Goal: Book appointment/travel/reservation

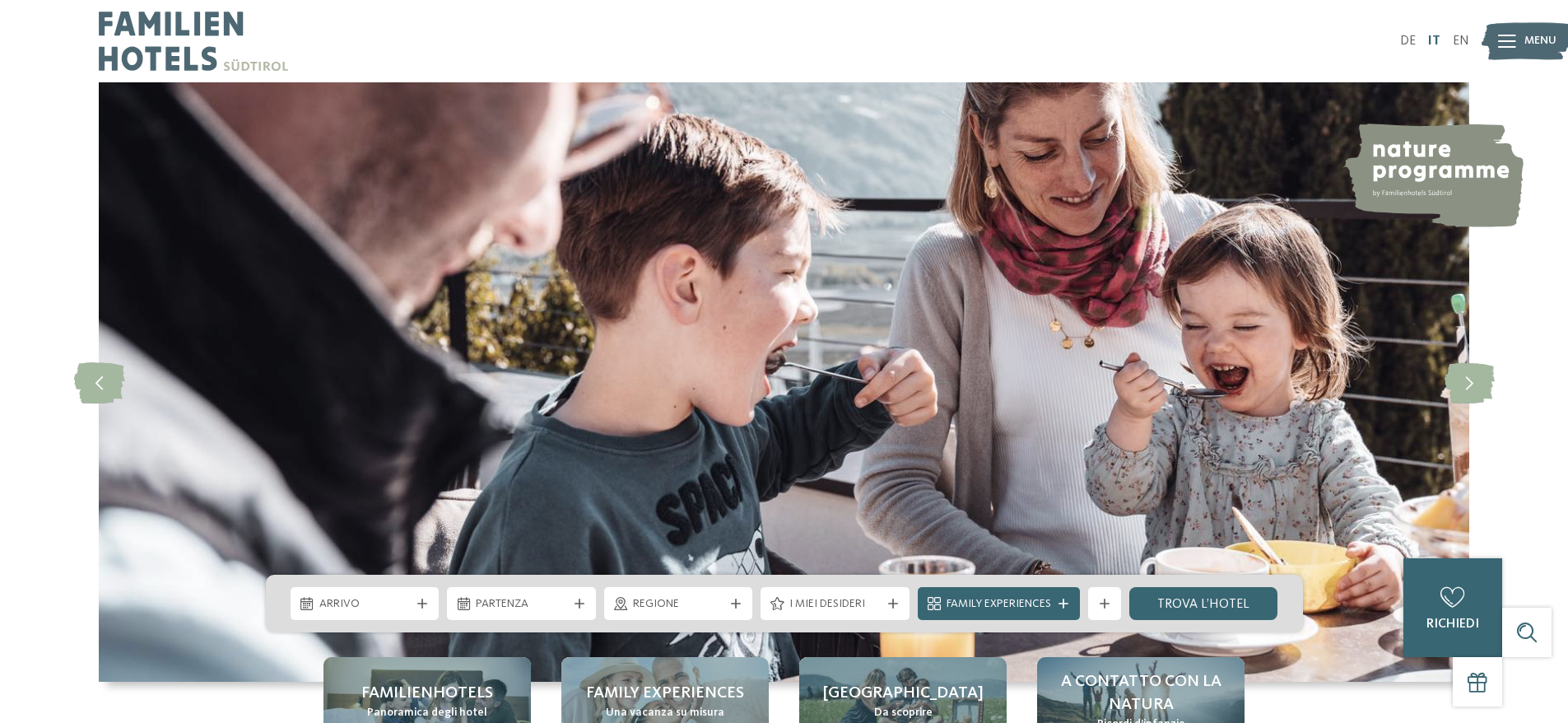
click at [1436, 37] on link "IT" at bounding box center [1434, 41] width 12 height 13
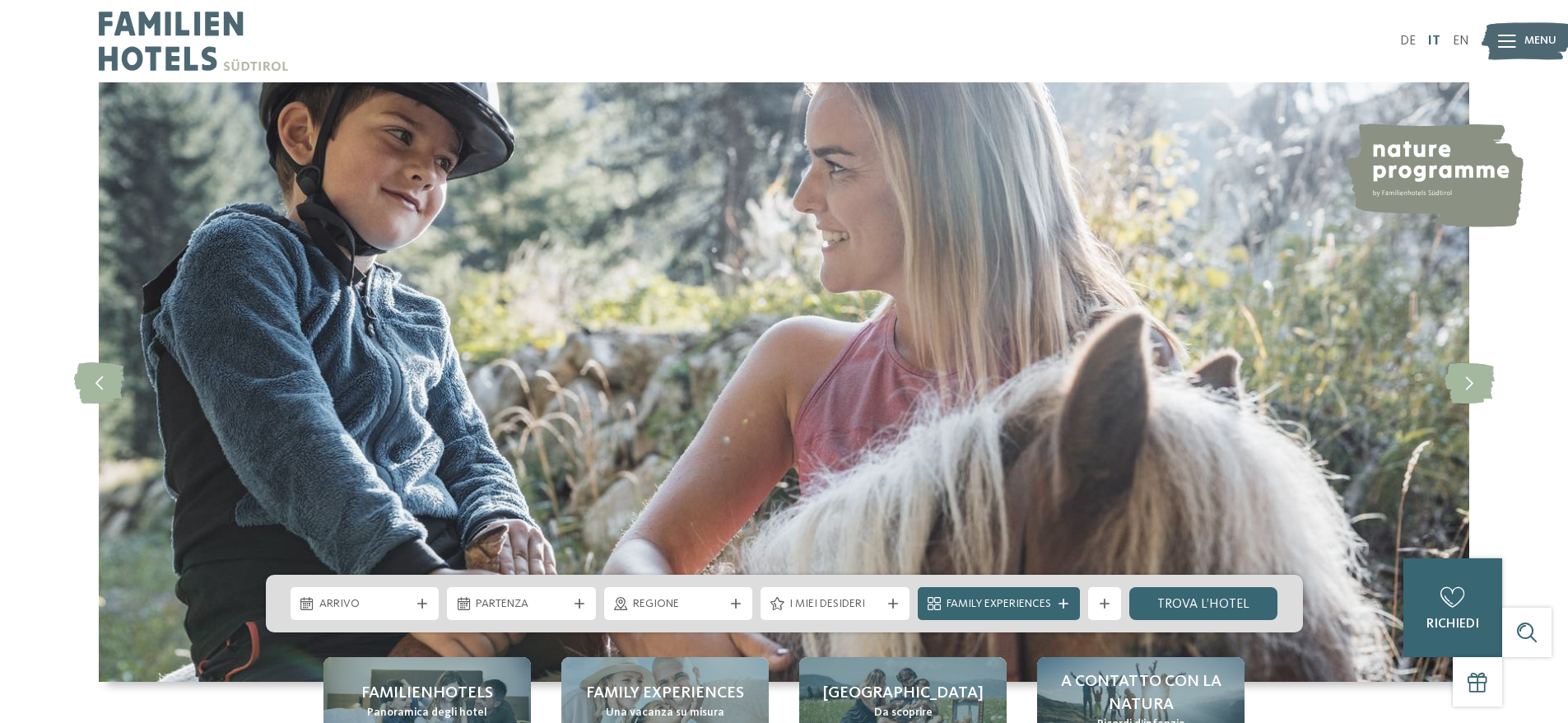
click at [1438, 36] on link "IT" at bounding box center [1434, 41] width 12 height 13
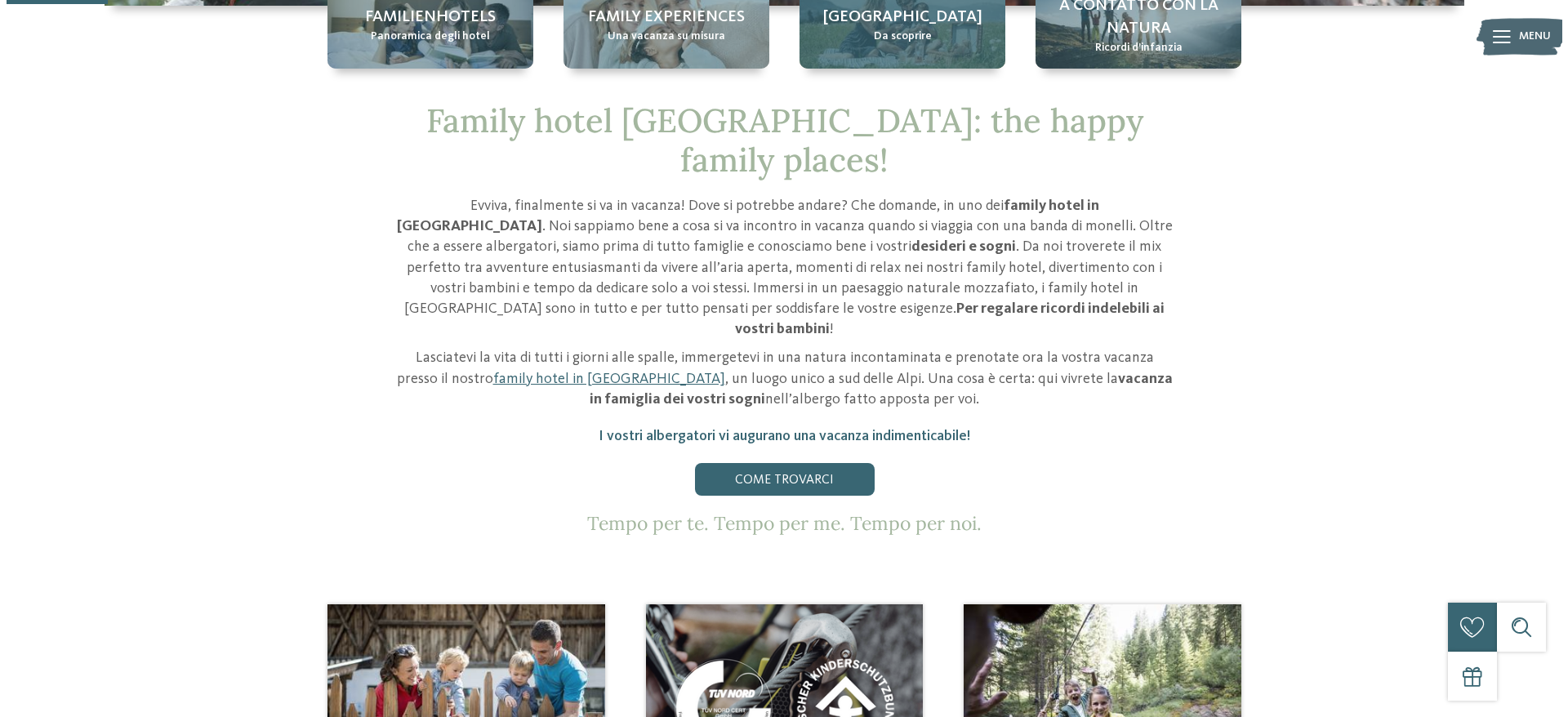
scroll to position [490, 0]
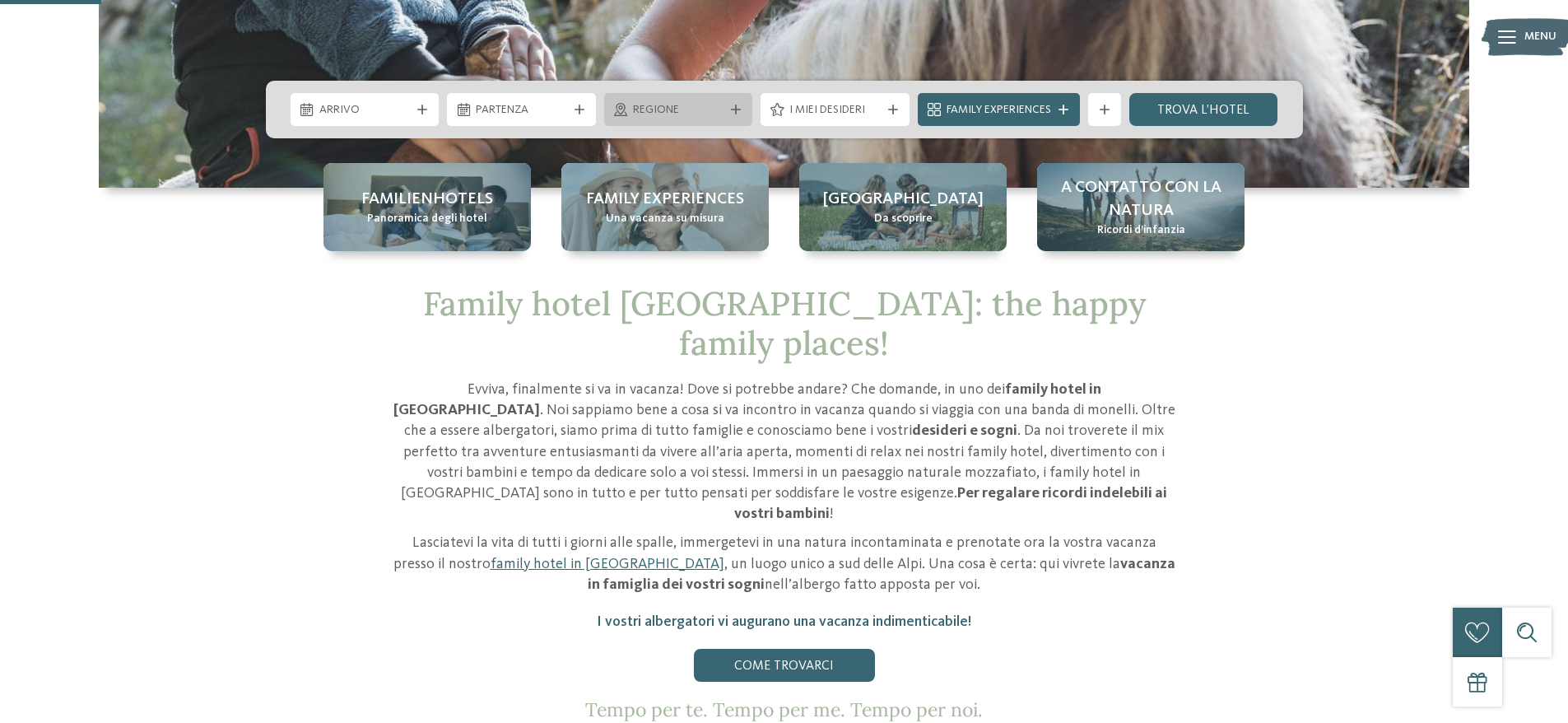
click at [723, 108] on span "Regione" at bounding box center [678, 109] width 91 height 16
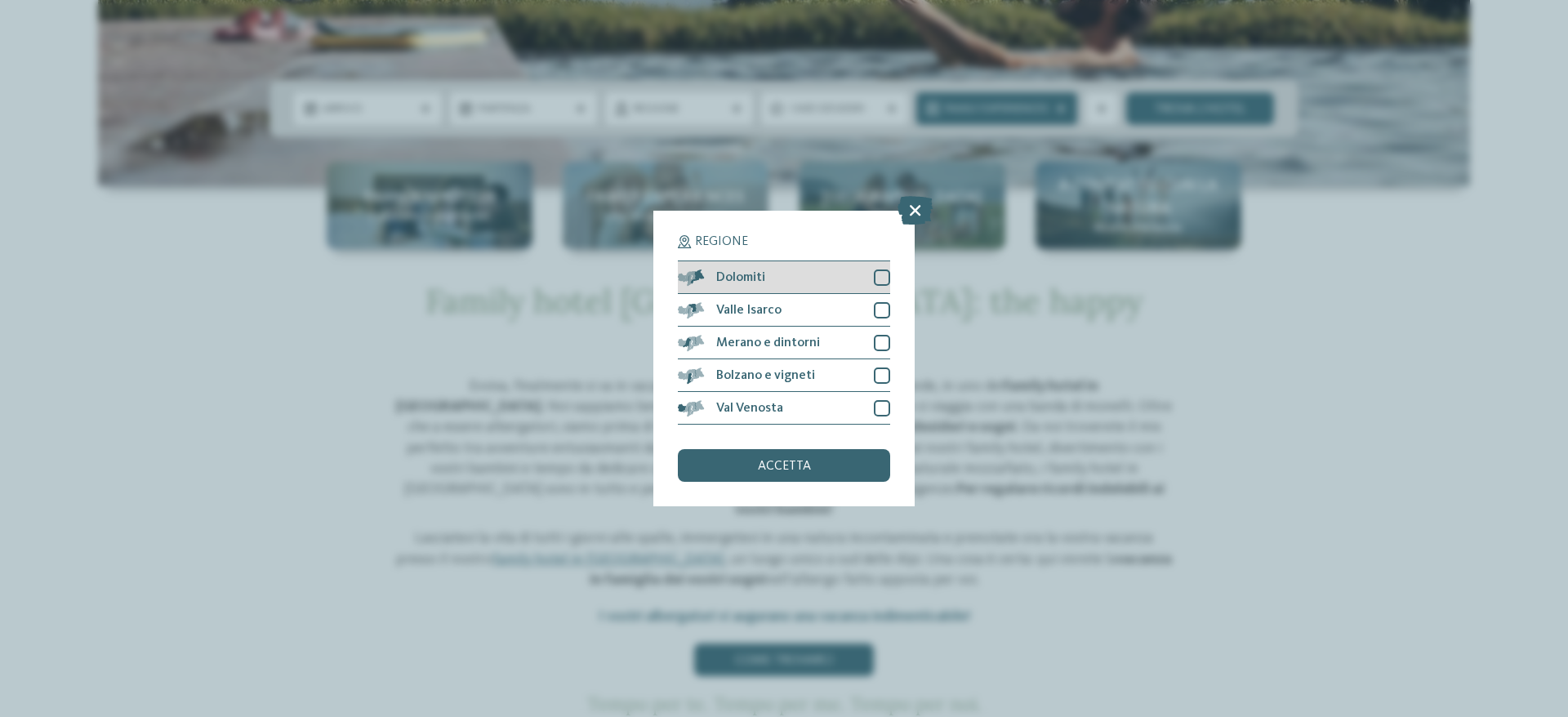
click at [883, 271] on div at bounding box center [882, 277] width 16 height 16
click at [745, 476] on div "accetta" at bounding box center [784, 466] width 212 height 32
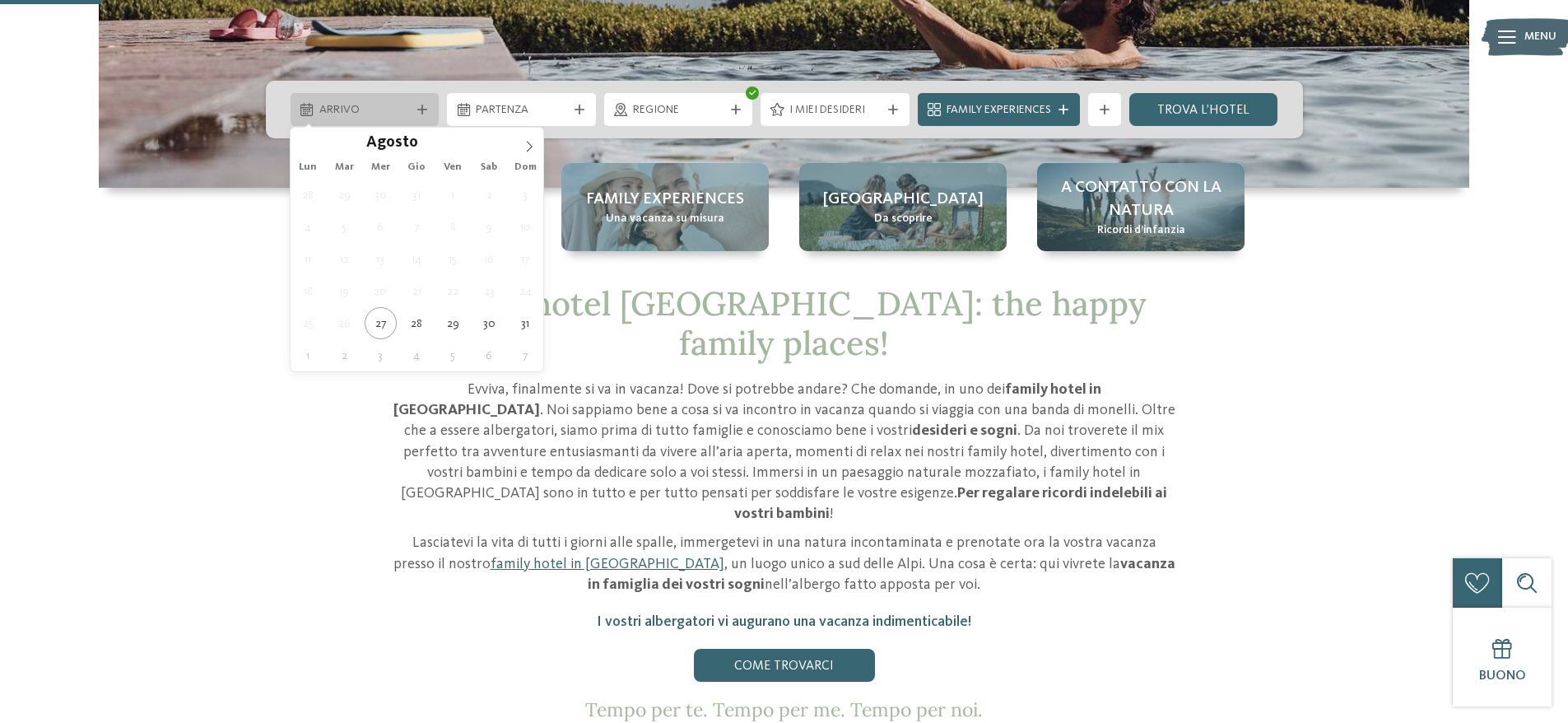
click at [362, 96] on div "Arrivo" at bounding box center [365, 109] width 149 height 33
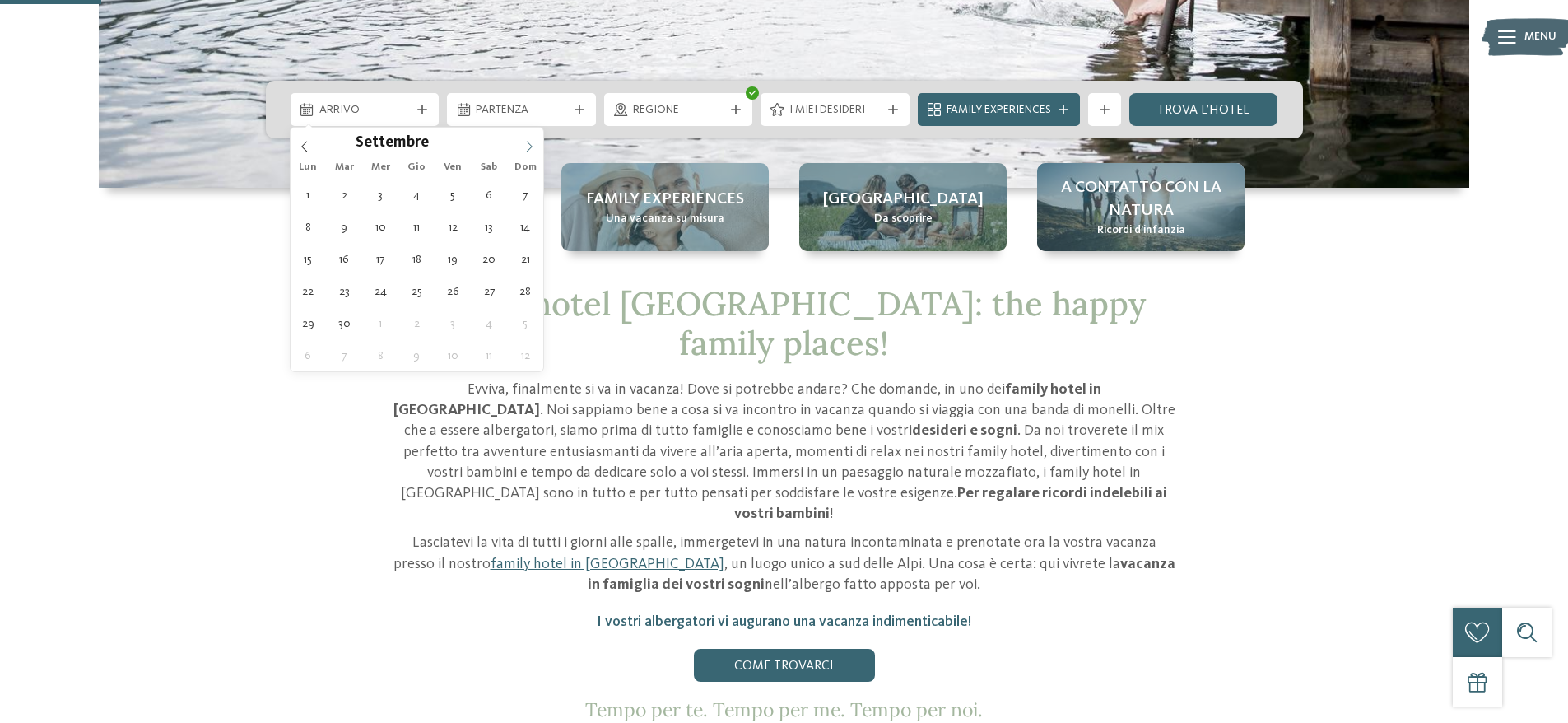
click at [528, 147] on icon at bounding box center [530, 147] width 12 height 12
type input "****"
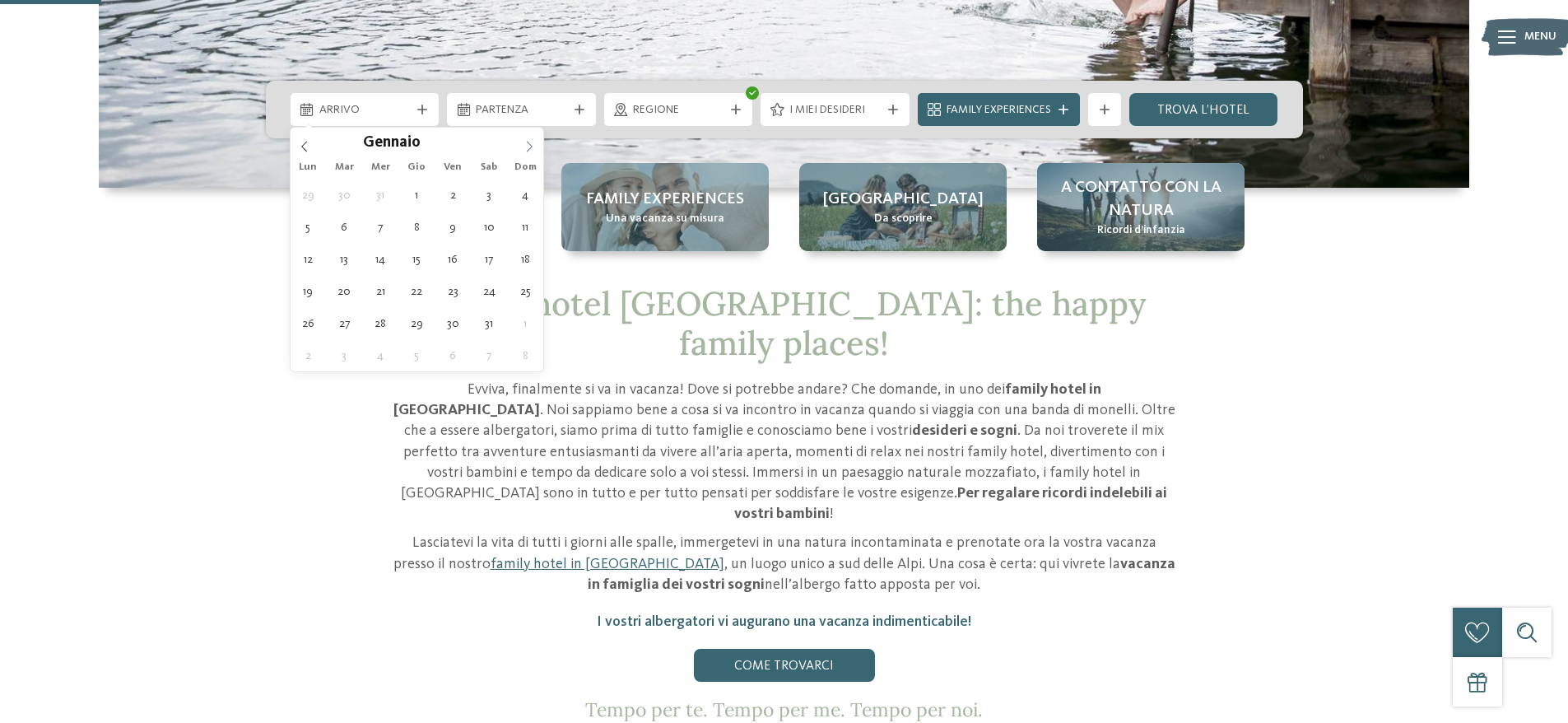
click at [528, 147] on icon at bounding box center [530, 147] width 12 height 12
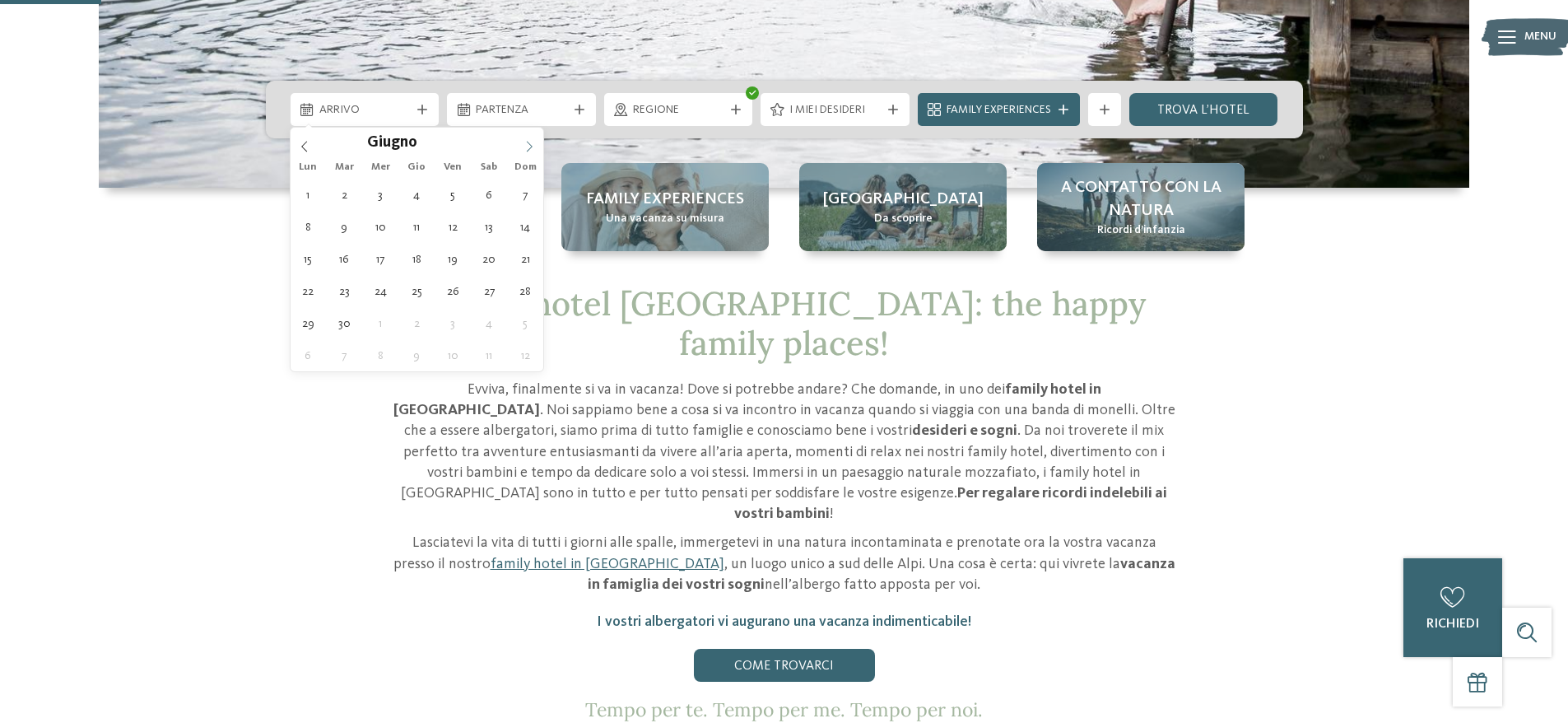
click at [528, 147] on icon at bounding box center [530, 147] width 12 height 12
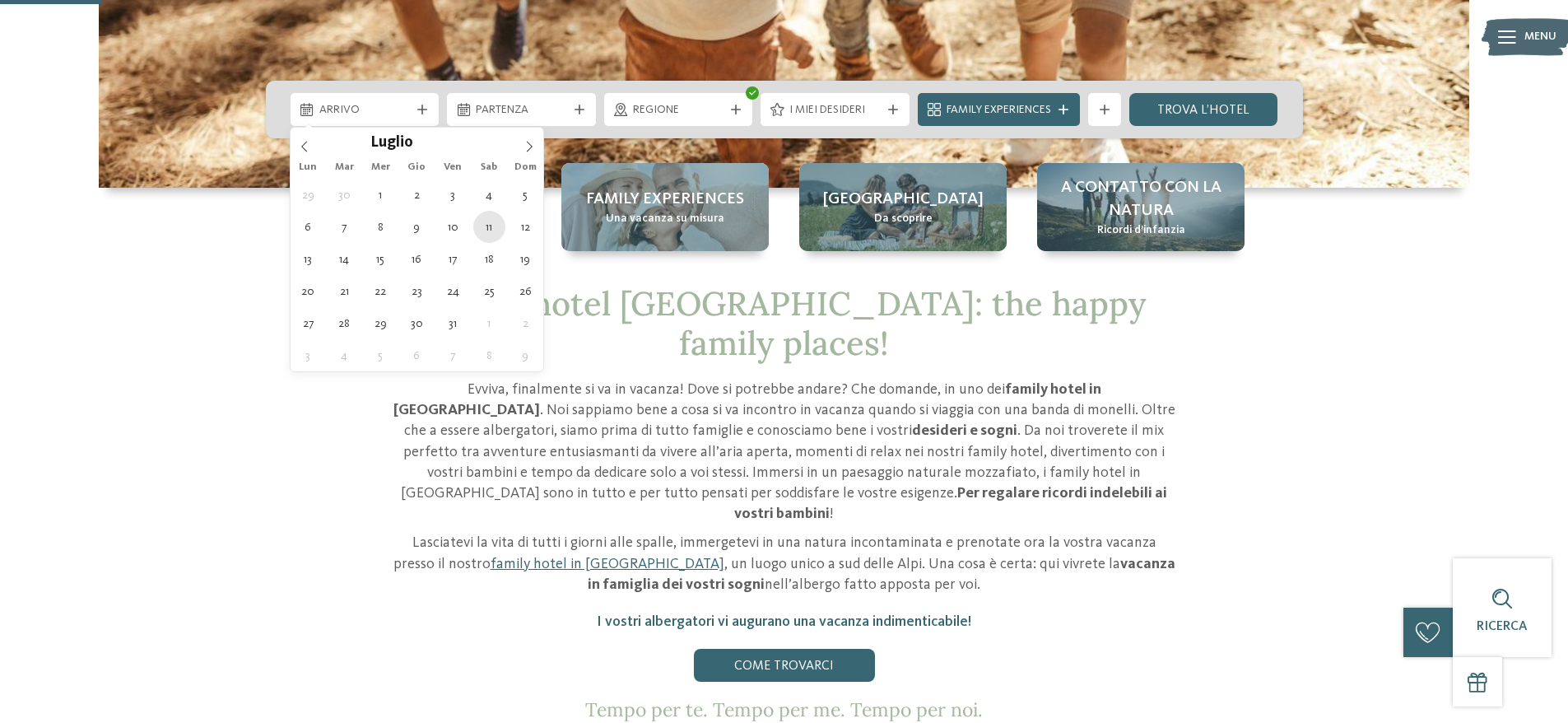
type div "[DATE]"
type input "****"
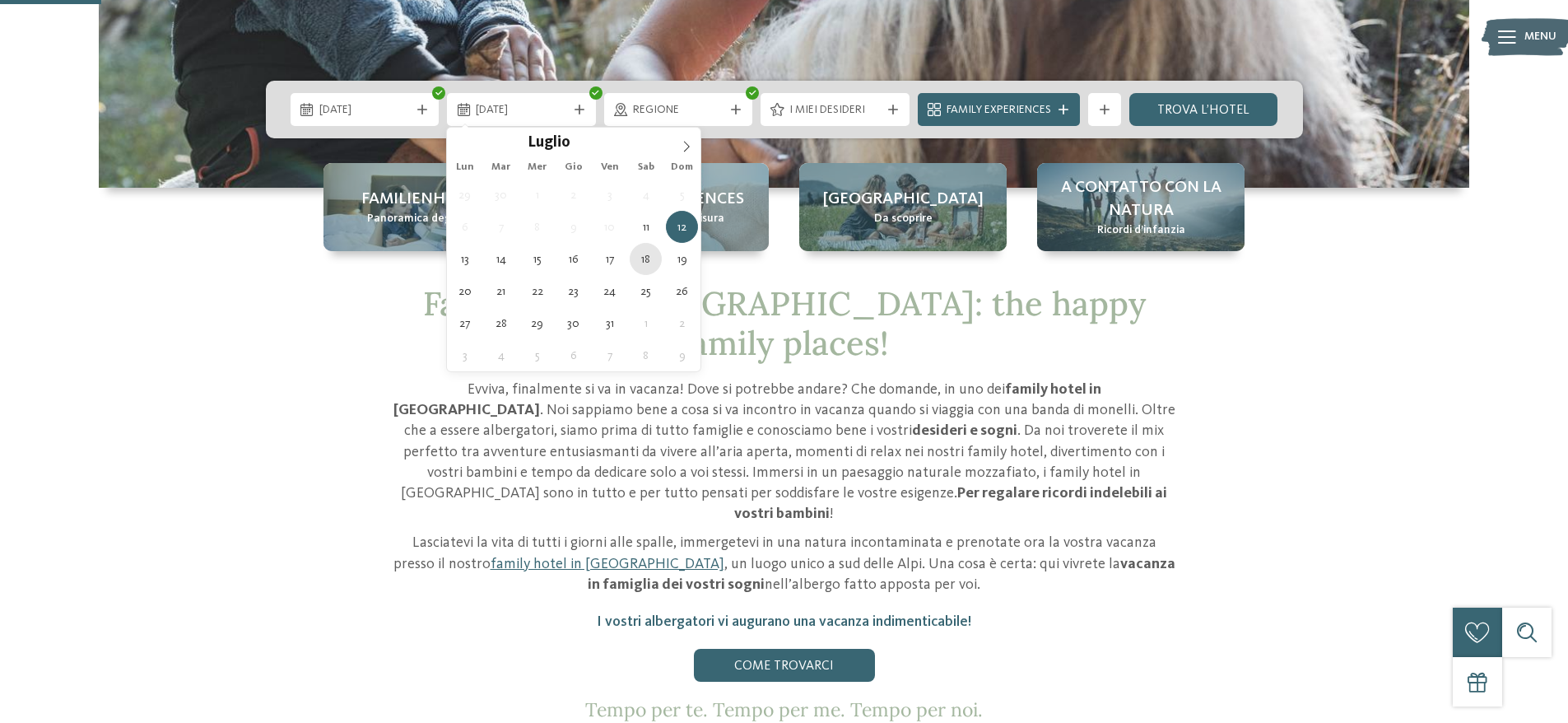
type div "[DATE]"
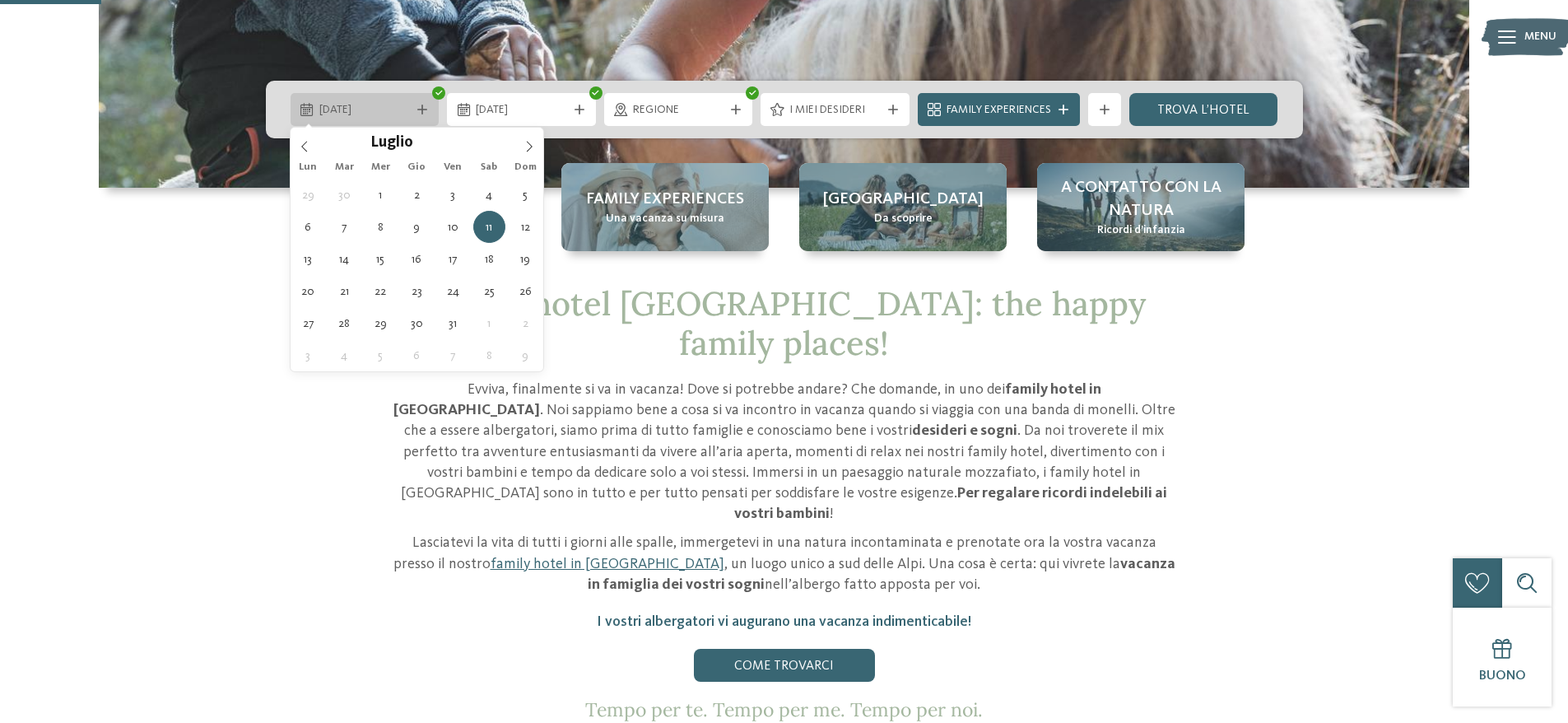
click at [374, 109] on span "[DATE]" at bounding box center [365, 109] width 91 height 16
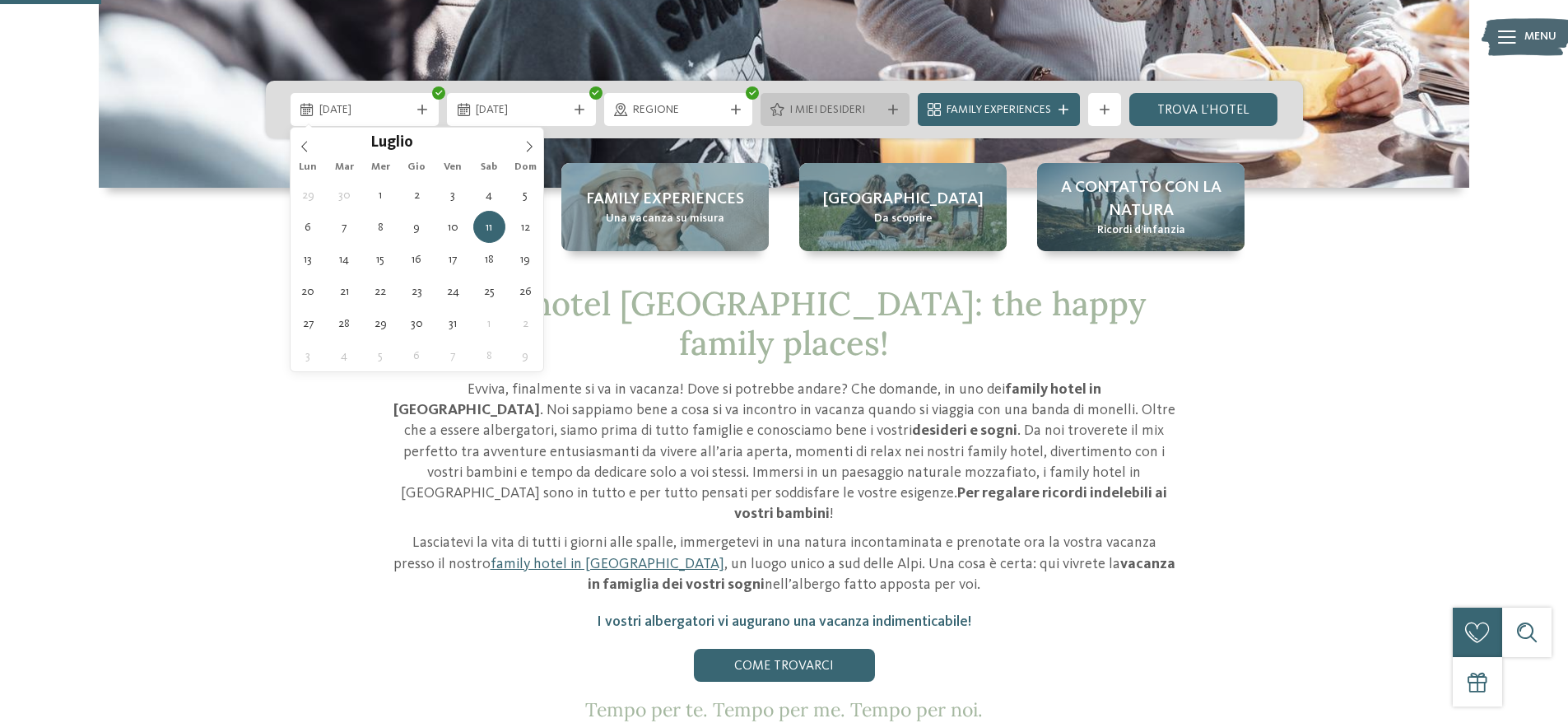
click at [831, 113] on span "I miei desideri" at bounding box center [835, 109] width 91 height 16
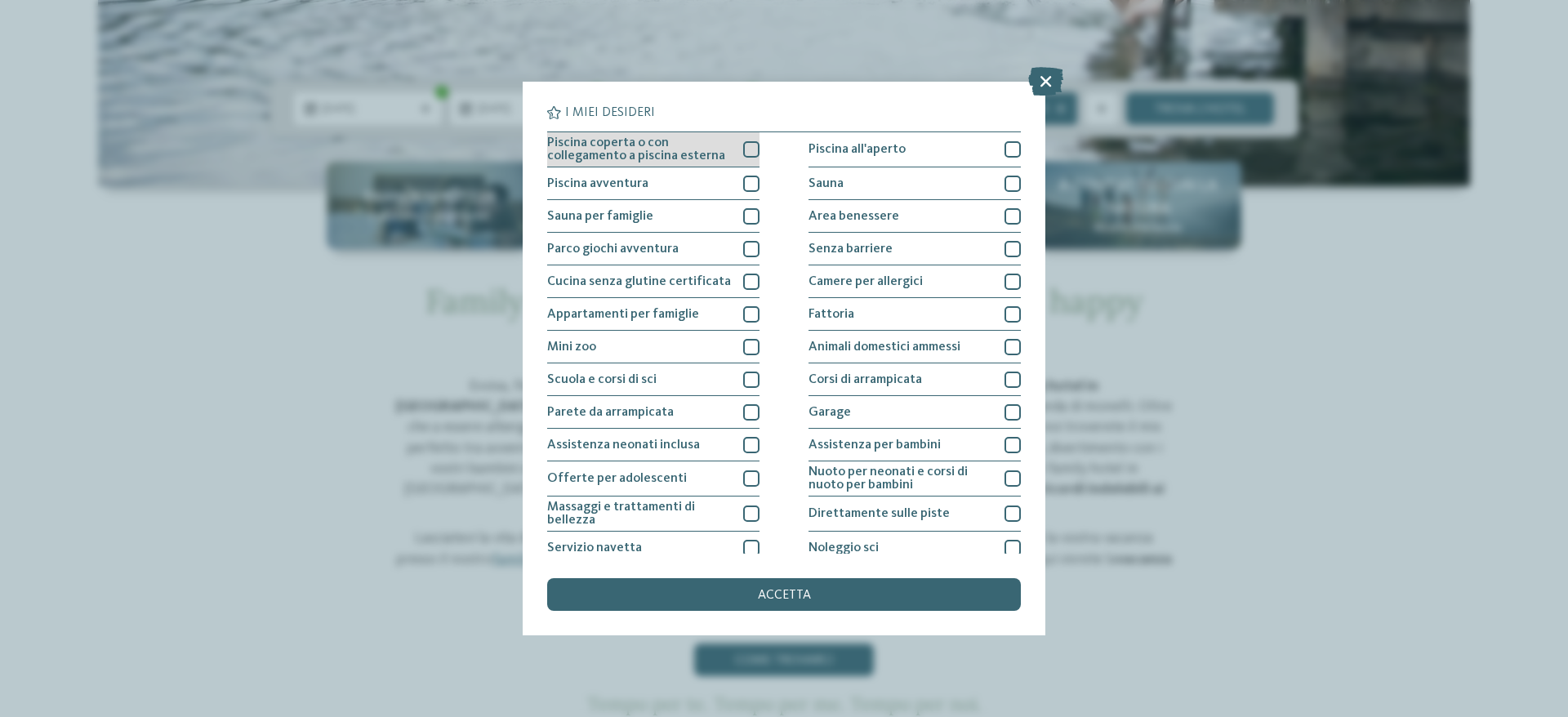
click at [753, 147] on div at bounding box center [751, 149] width 16 height 16
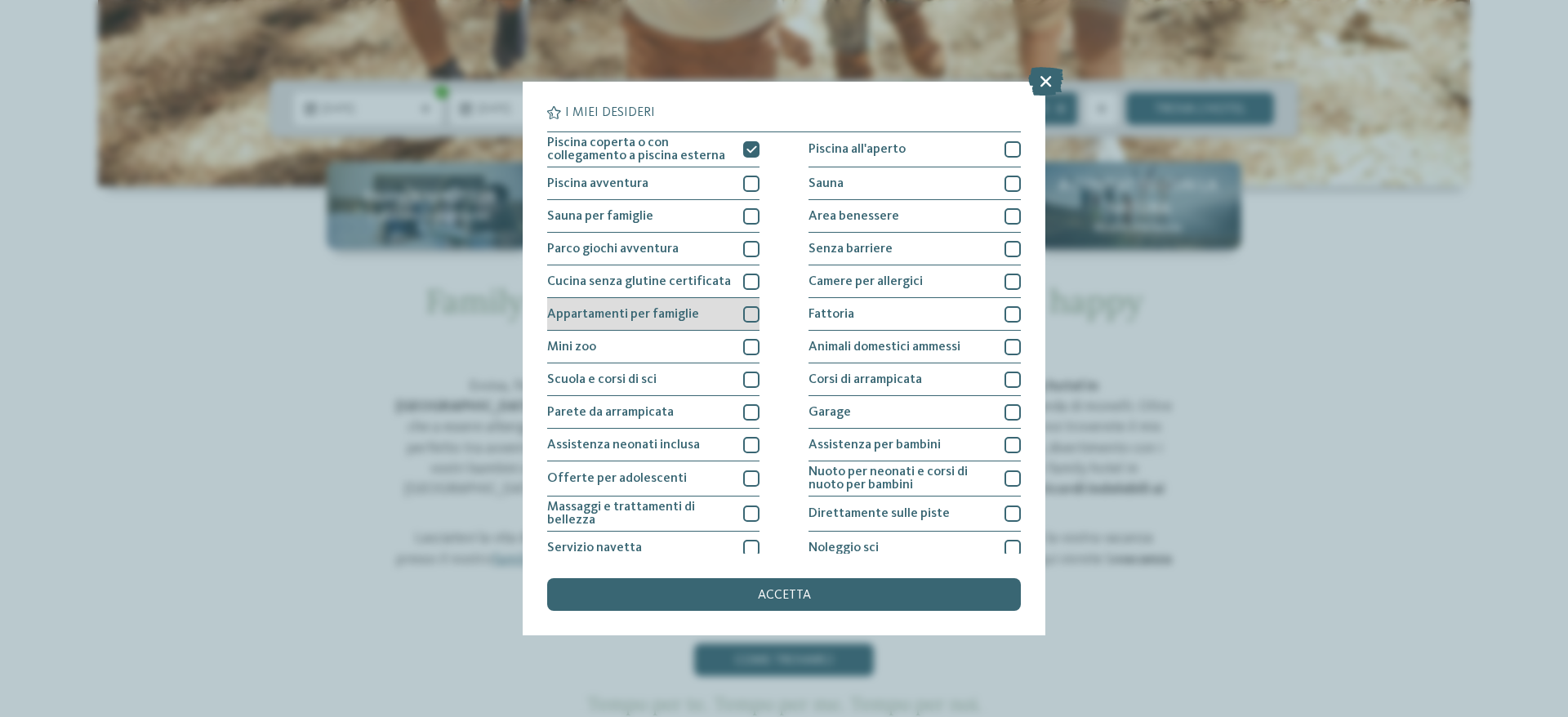
click at [747, 317] on div at bounding box center [751, 314] width 16 height 16
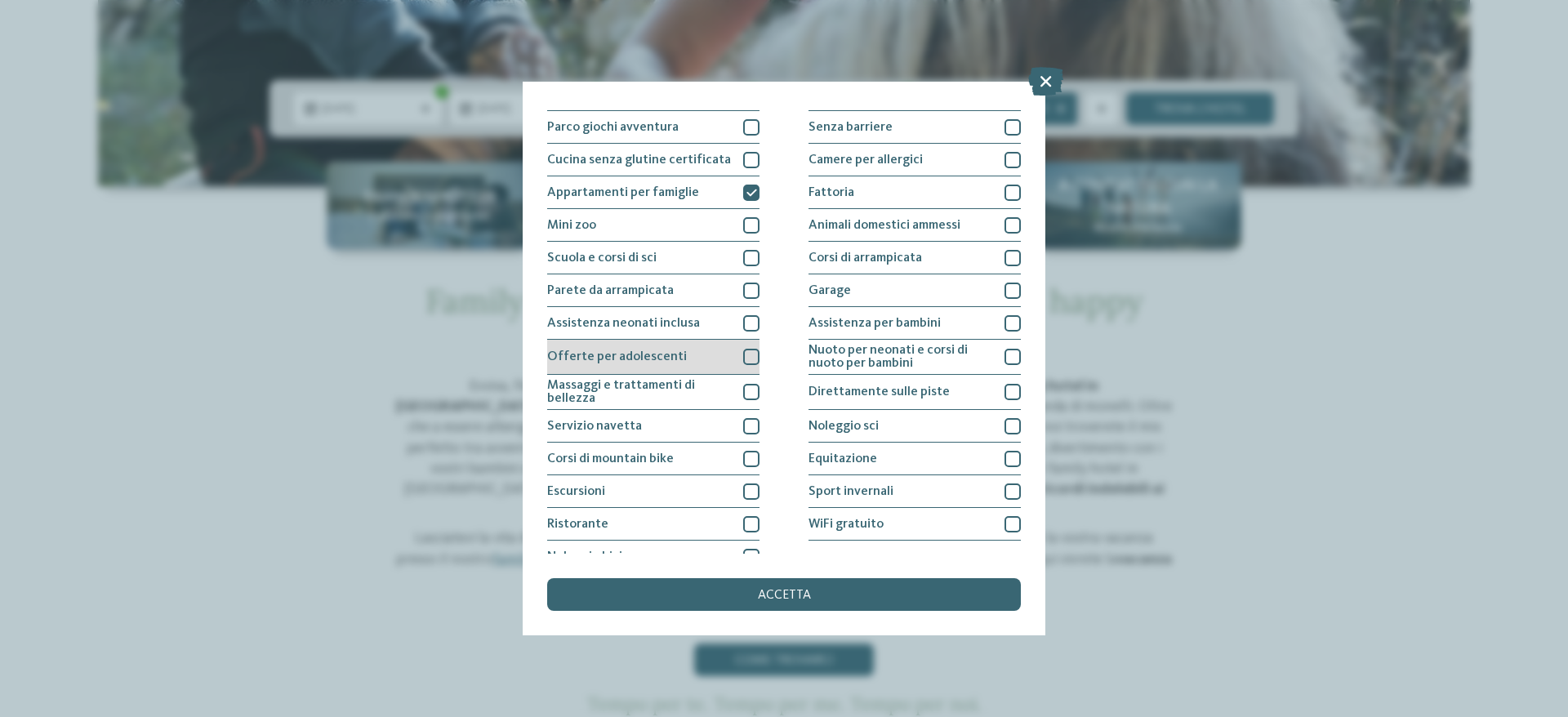
scroll to position [141, 0]
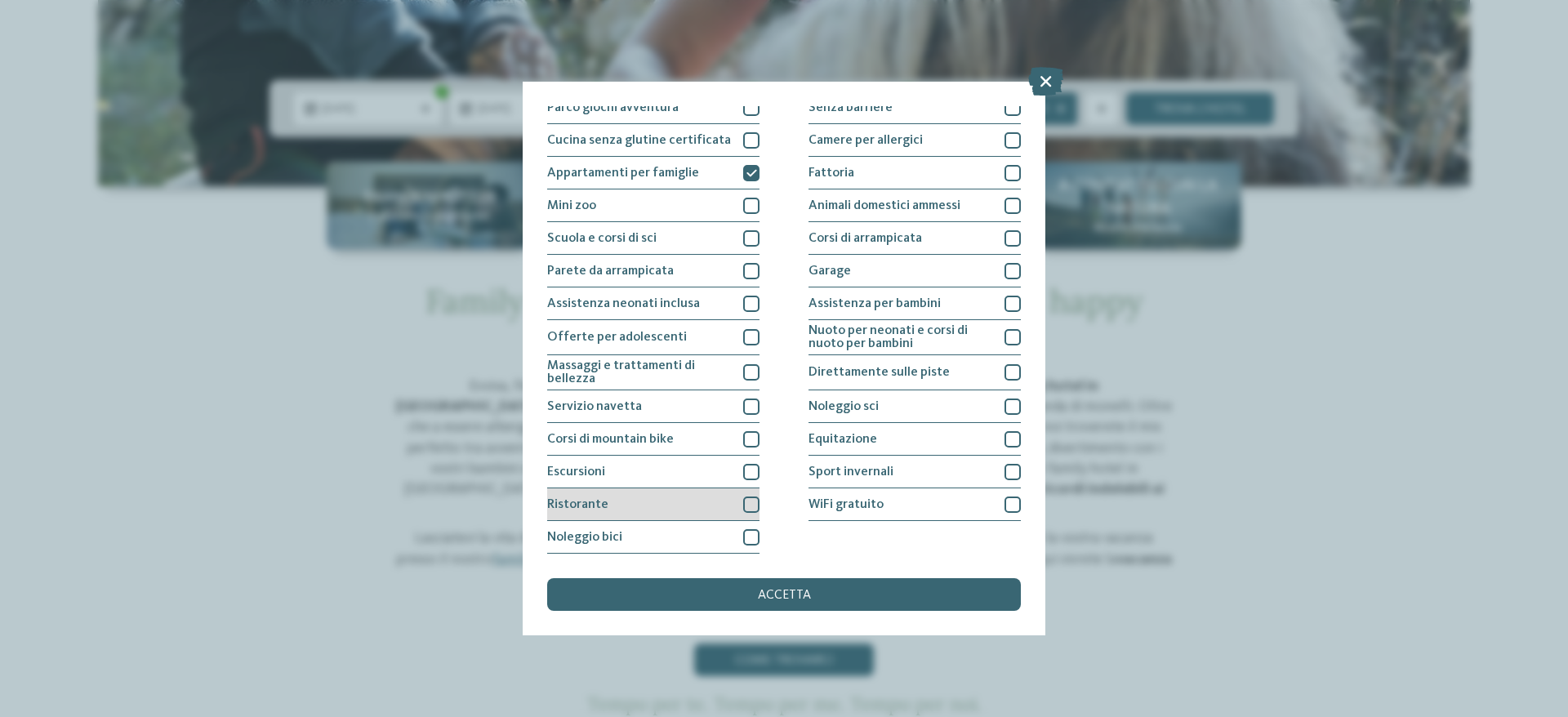
click at [752, 505] on div at bounding box center [751, 505] width 16 height 16
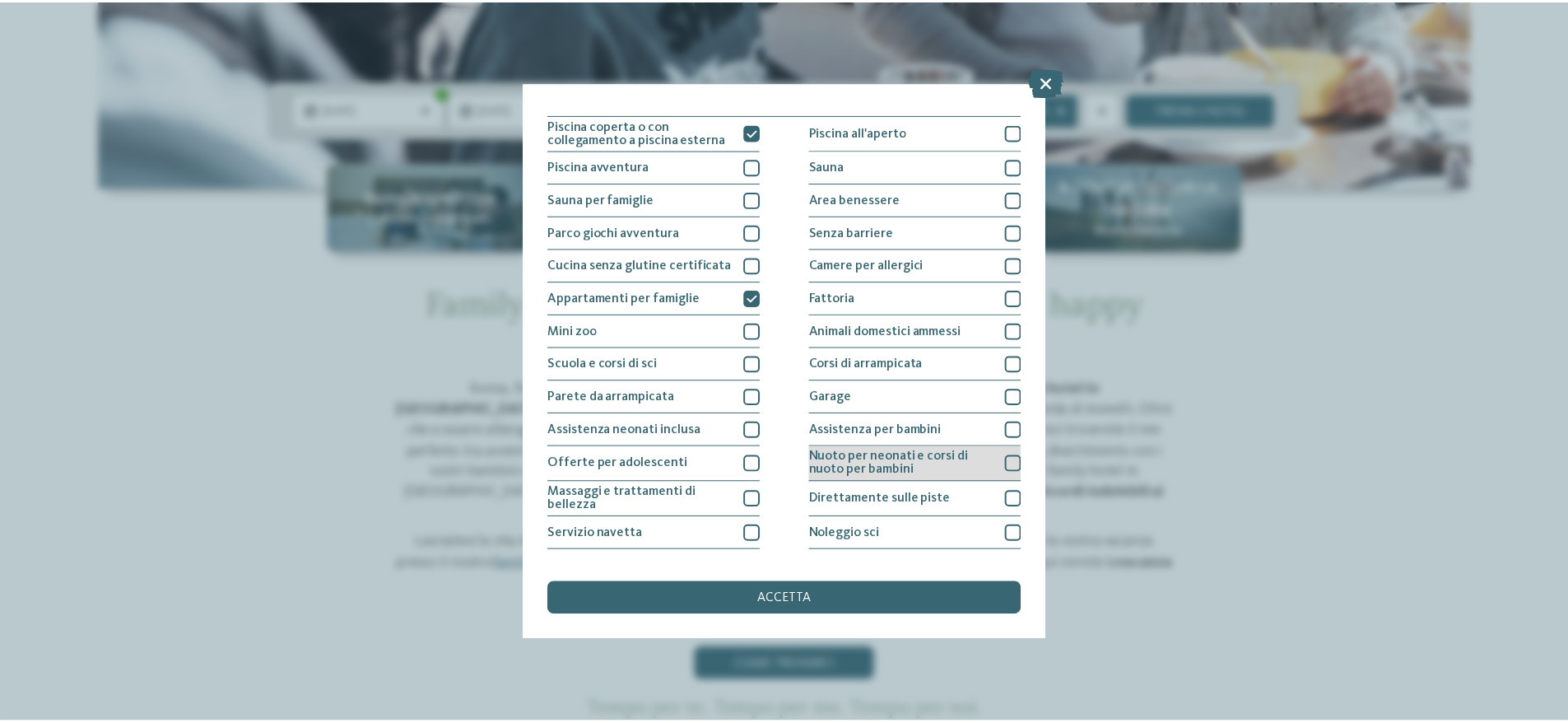
scroll to position [0, 0]
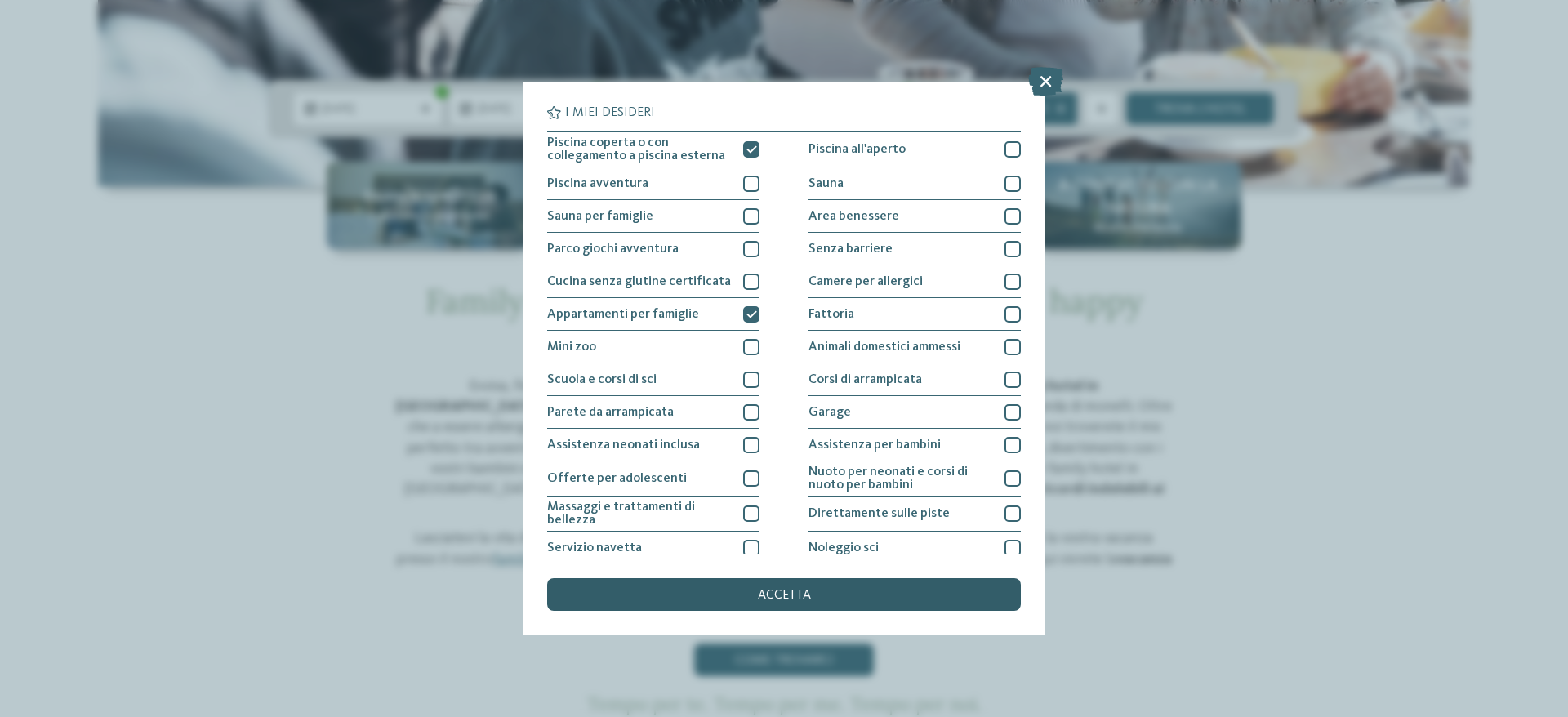
click at [785, 590] on span "accetta" at bounding box center [784, 595] width 53 height 13
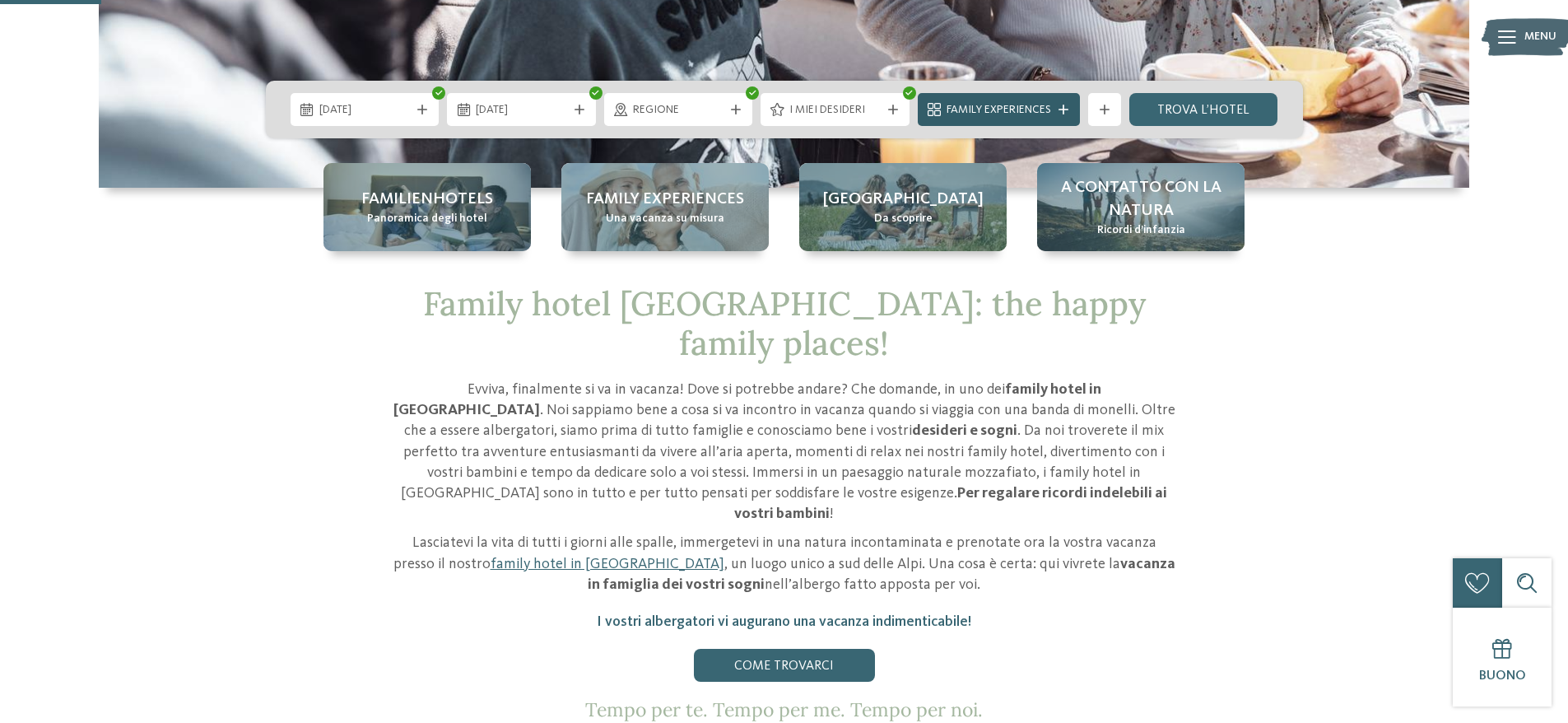
click at [1060, 108] on icon at bounding box center [1063, 109] width 10 height 10
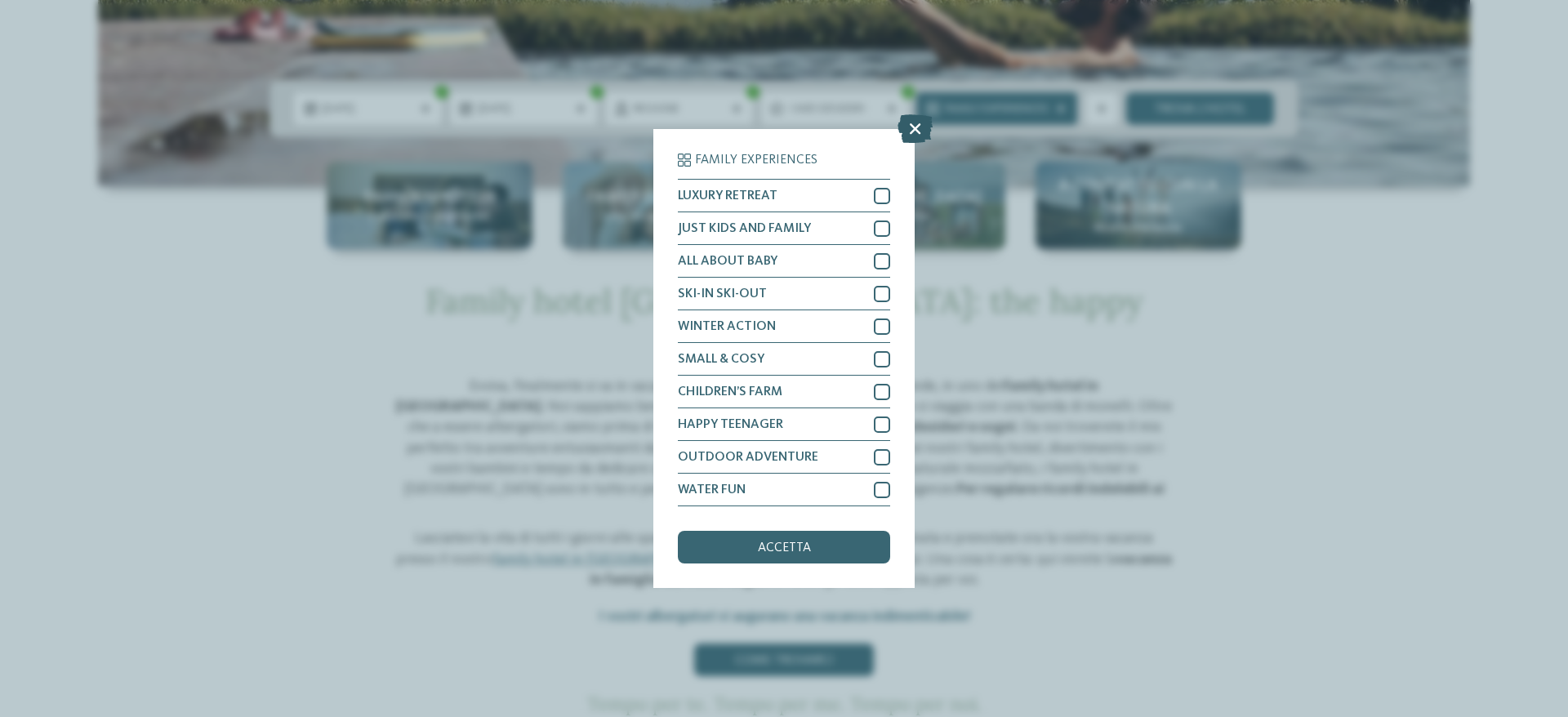
click at [915, 128] on icon at bounding box center [915, 129] width 35 height 29
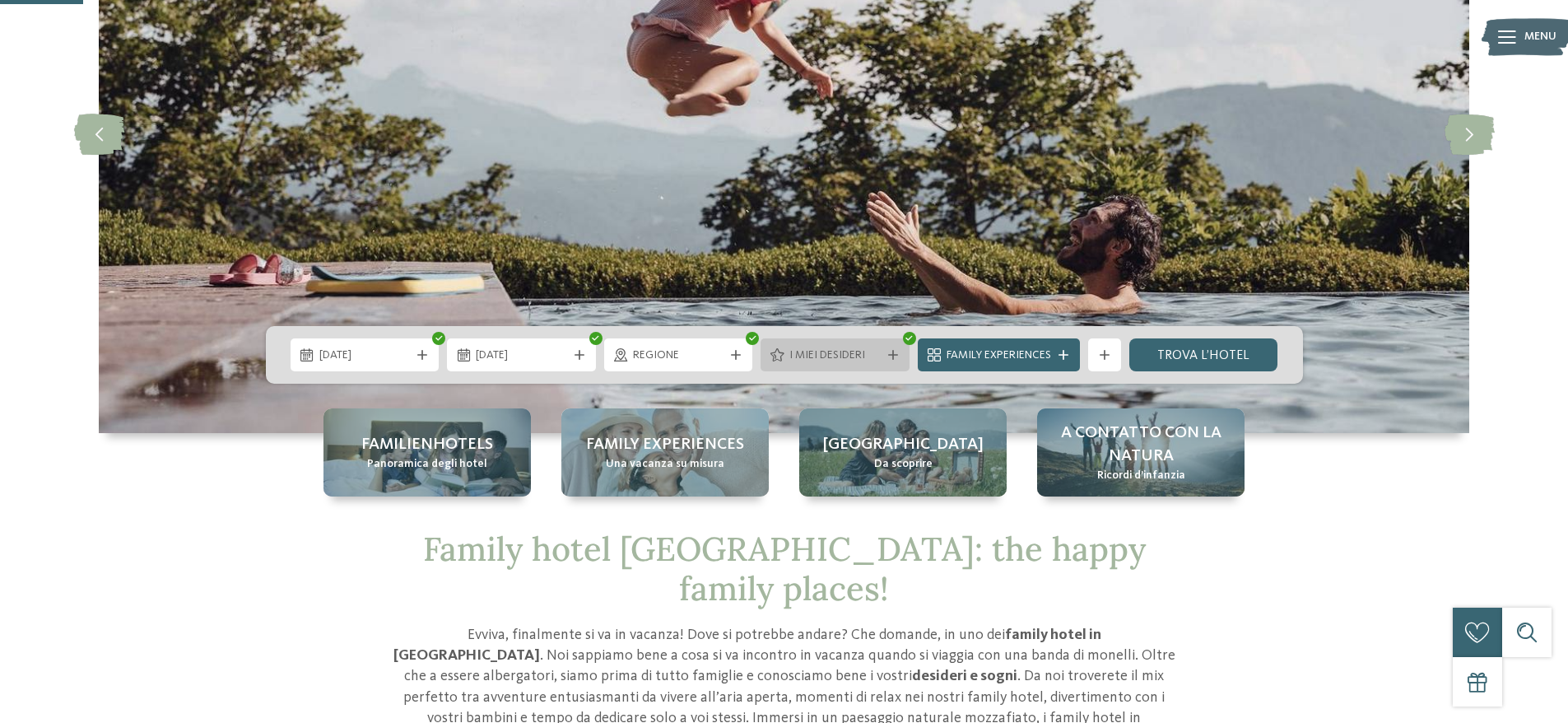
scroll to position [247, 0]
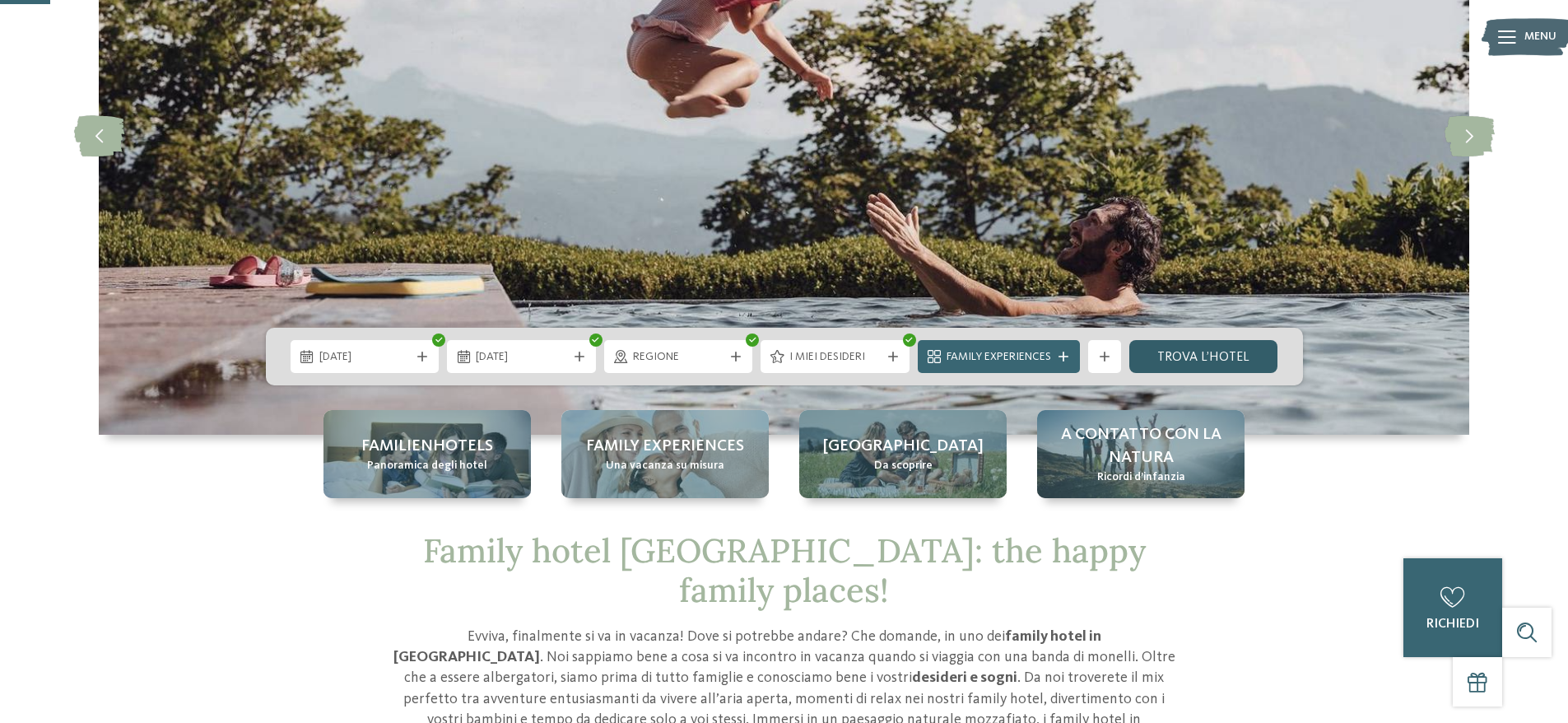
click at [1199, 349] on link "trova l’hotel" at bounding box center [1203, 356] width 149 height 33
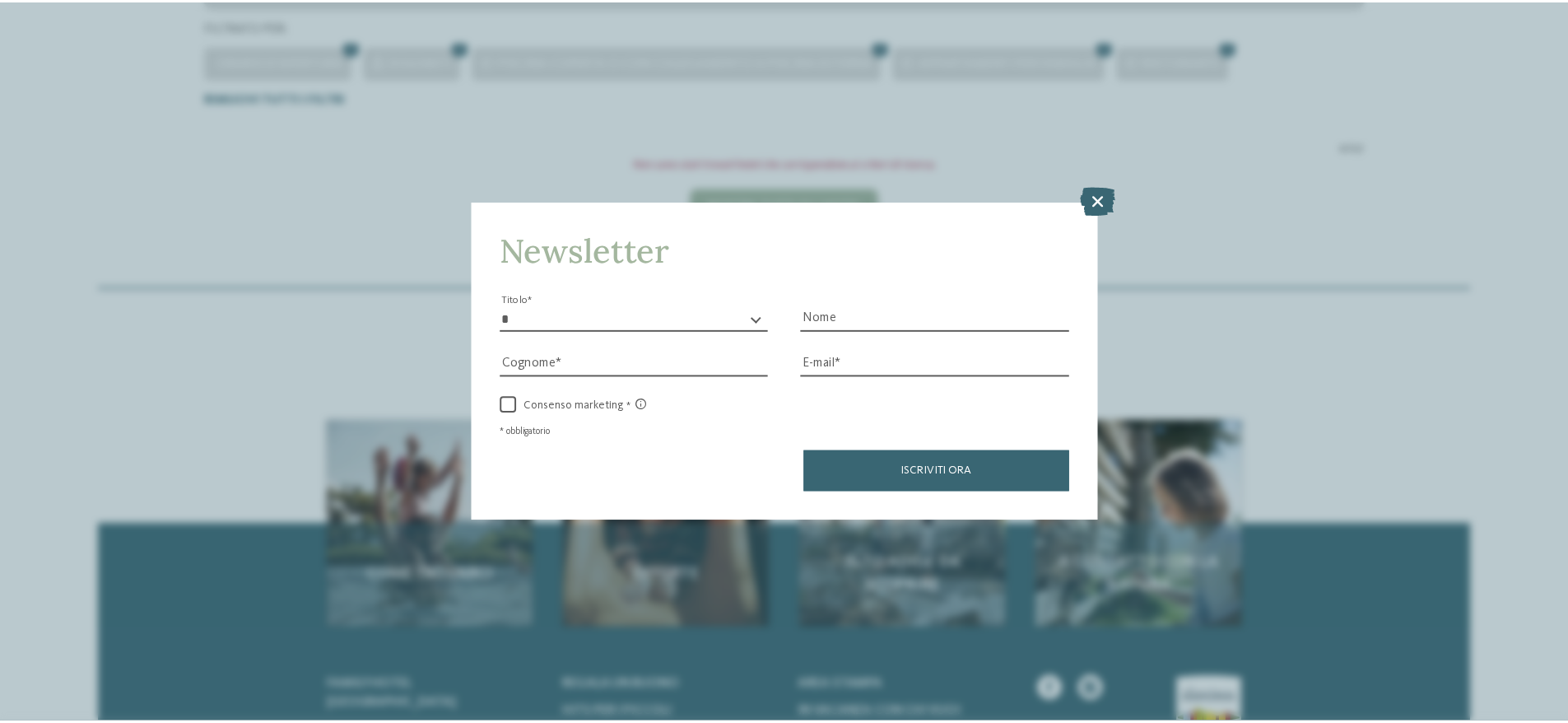
scroll to position [375, 0]
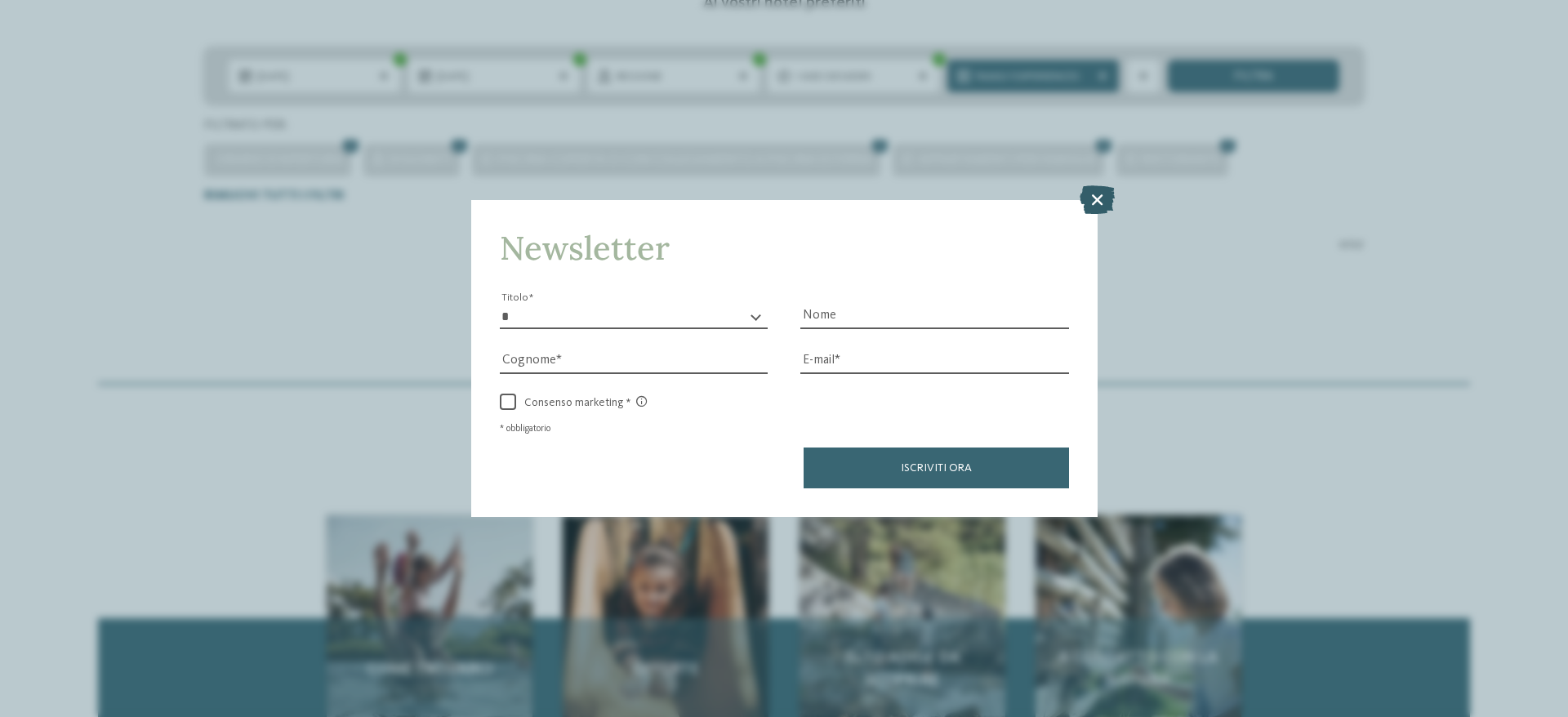
click at [1096, 205] on icon at bounding box center [1097, 199] width 35 height 29
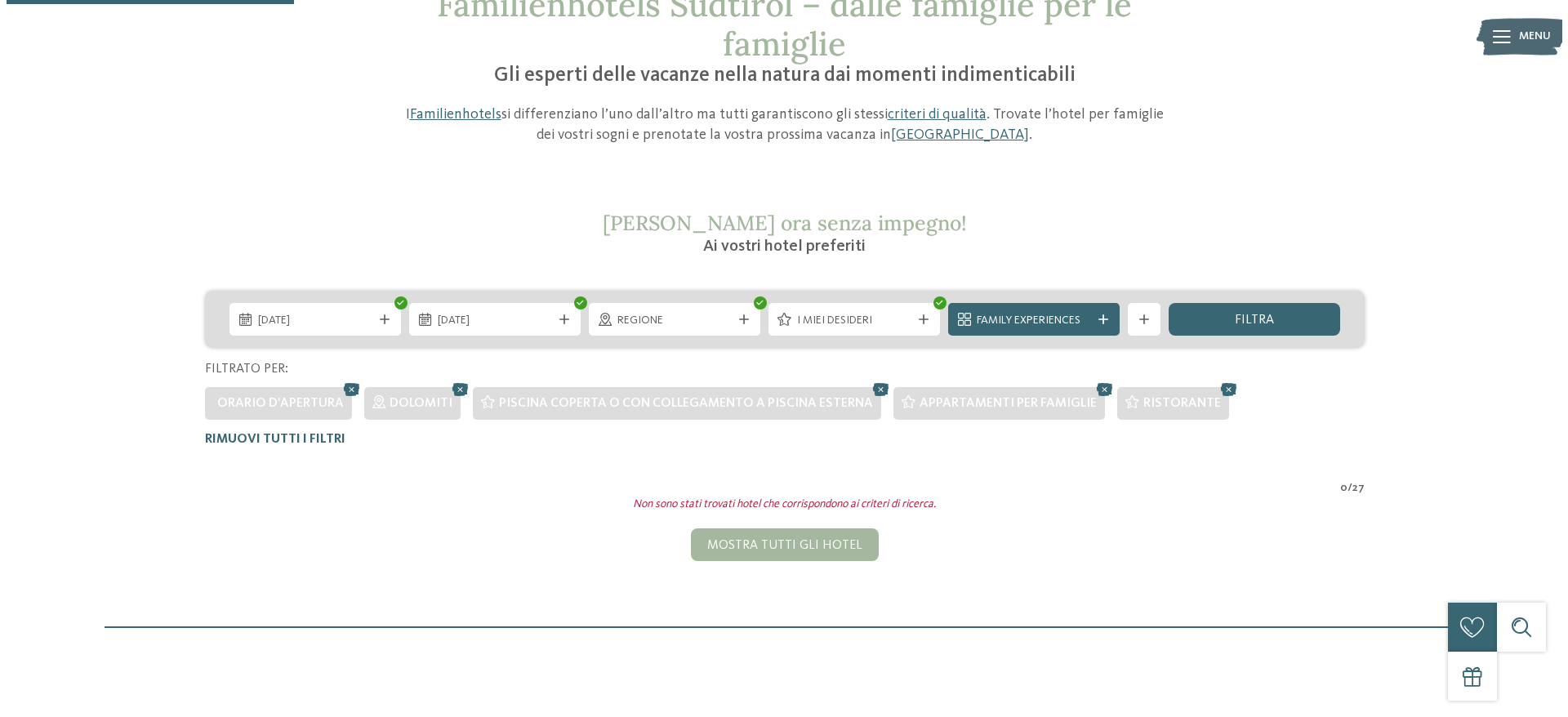
scroll to position [128, 0]
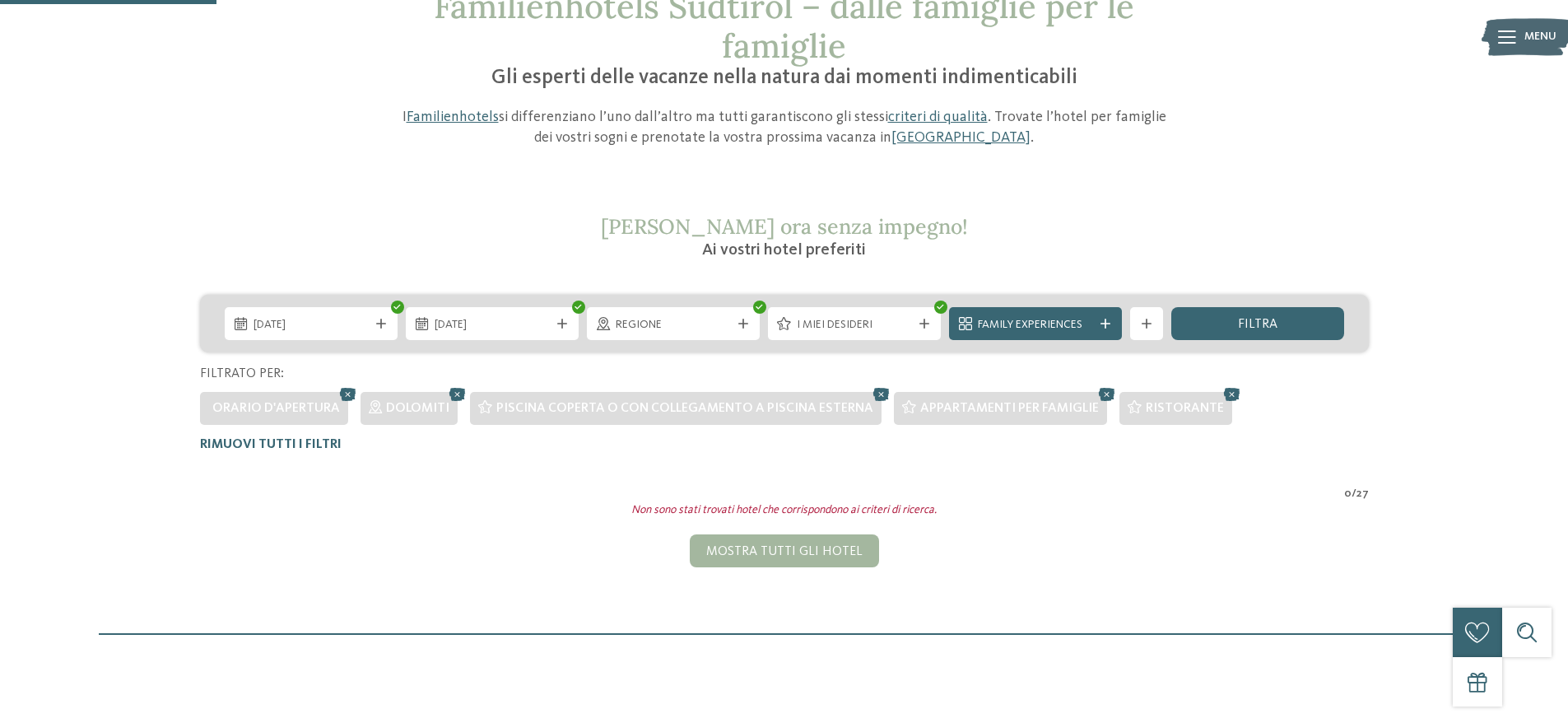
click at [911, 306] on div "11.07.2026 18.07.2026" at bounding box center [784, 324] width 1169 height 58
click at [917, 320] on div at bounding box center [924, 324] width 16 height 10
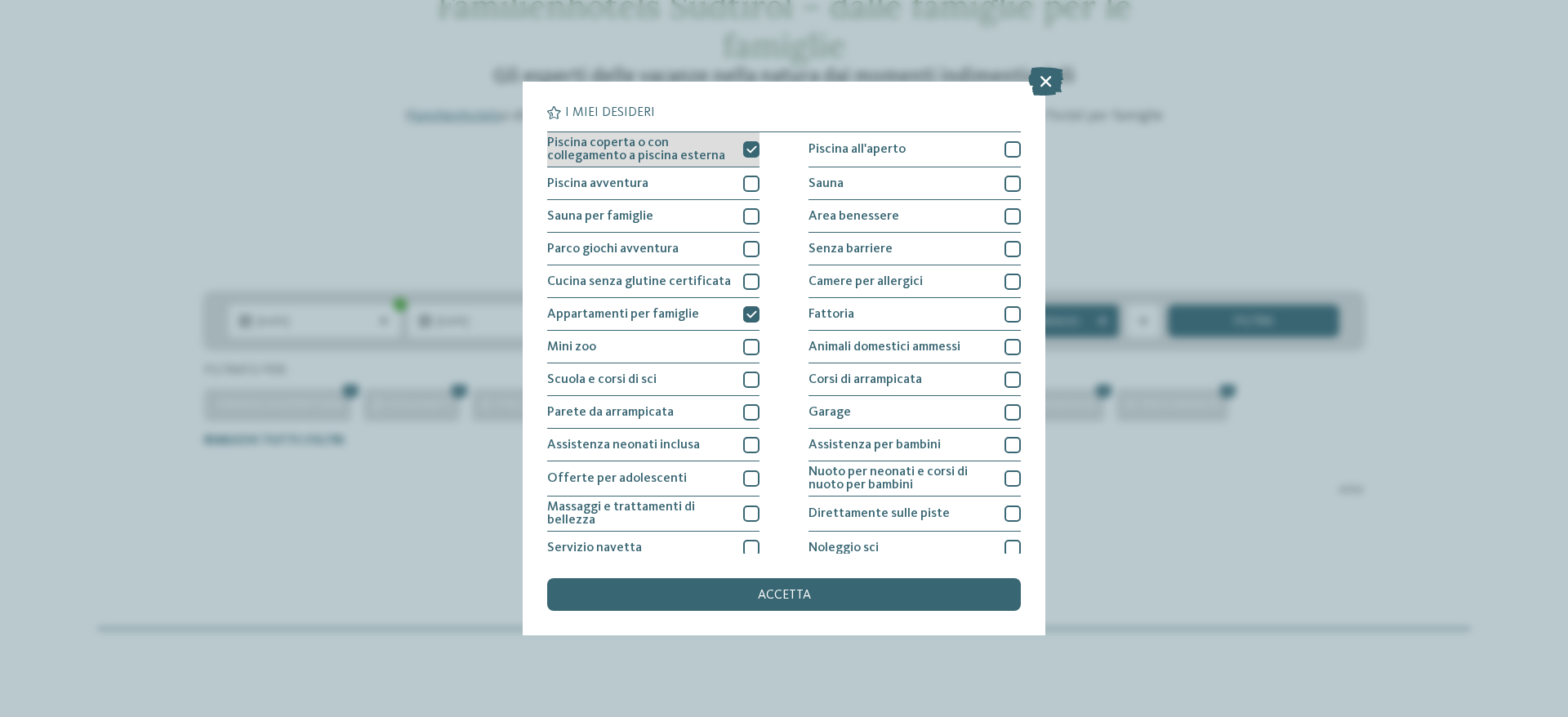
click at [746, 153] on icon at bounding box center [751, 149] width 10 height 10
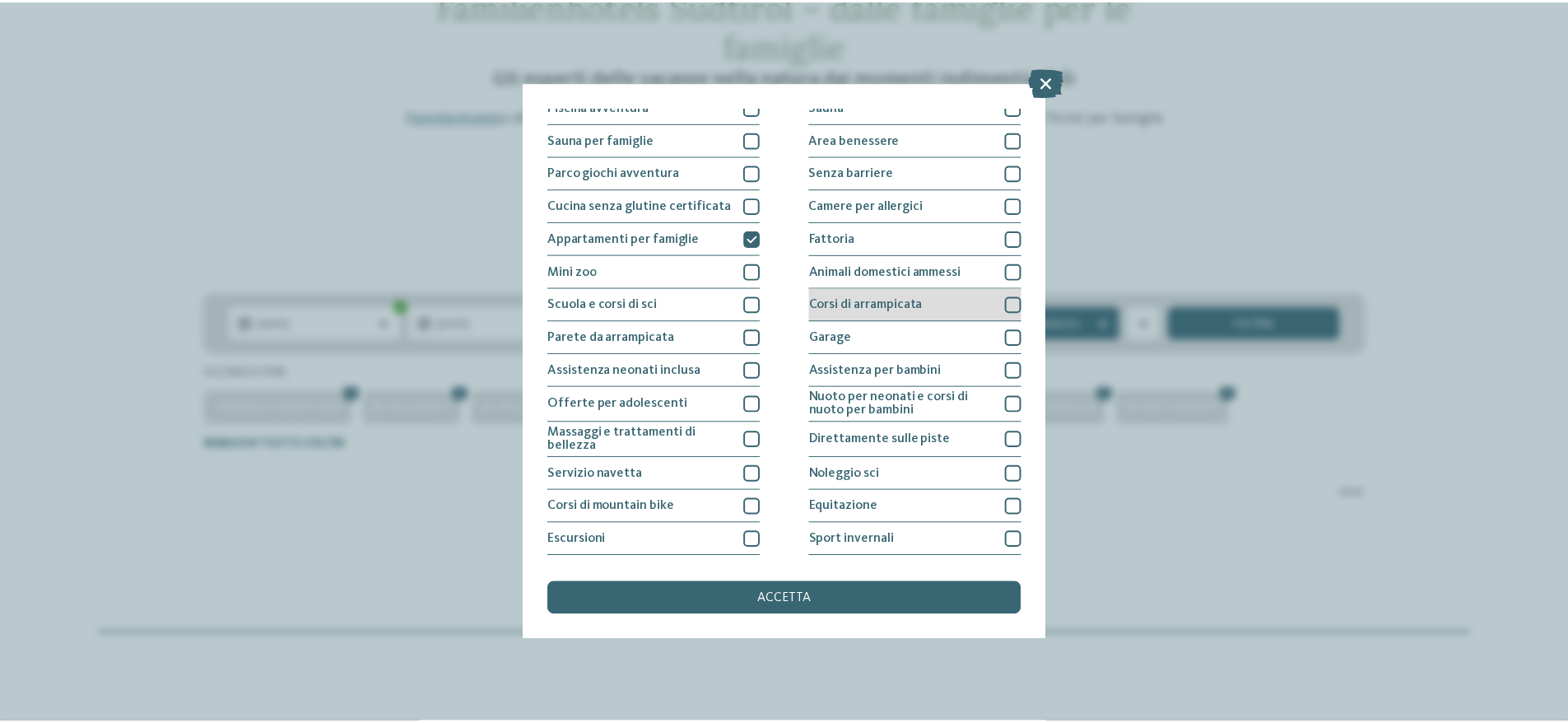
scroll to position [142, 0]
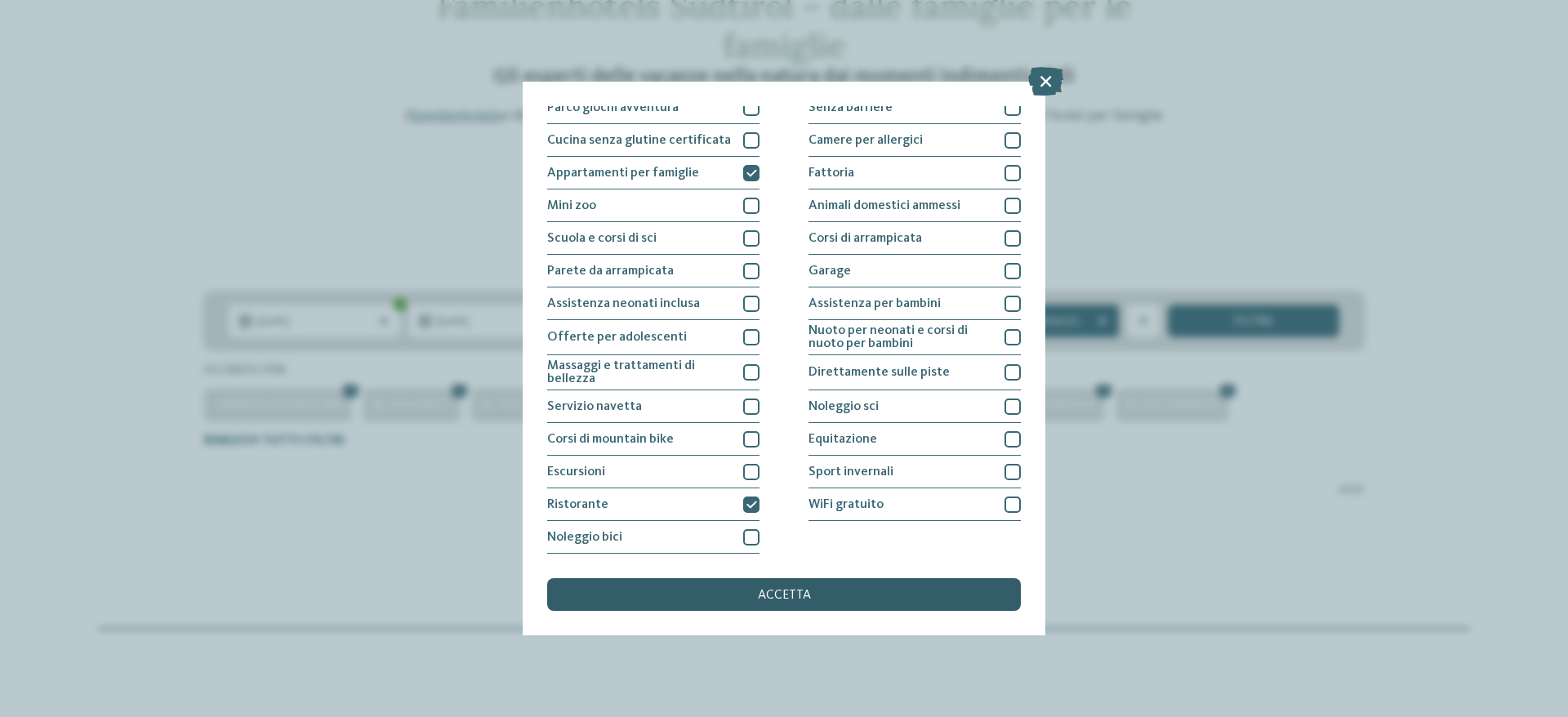
click at [784, 594] on span "accetta" at bounding box center [784, 595] width 53 height 13
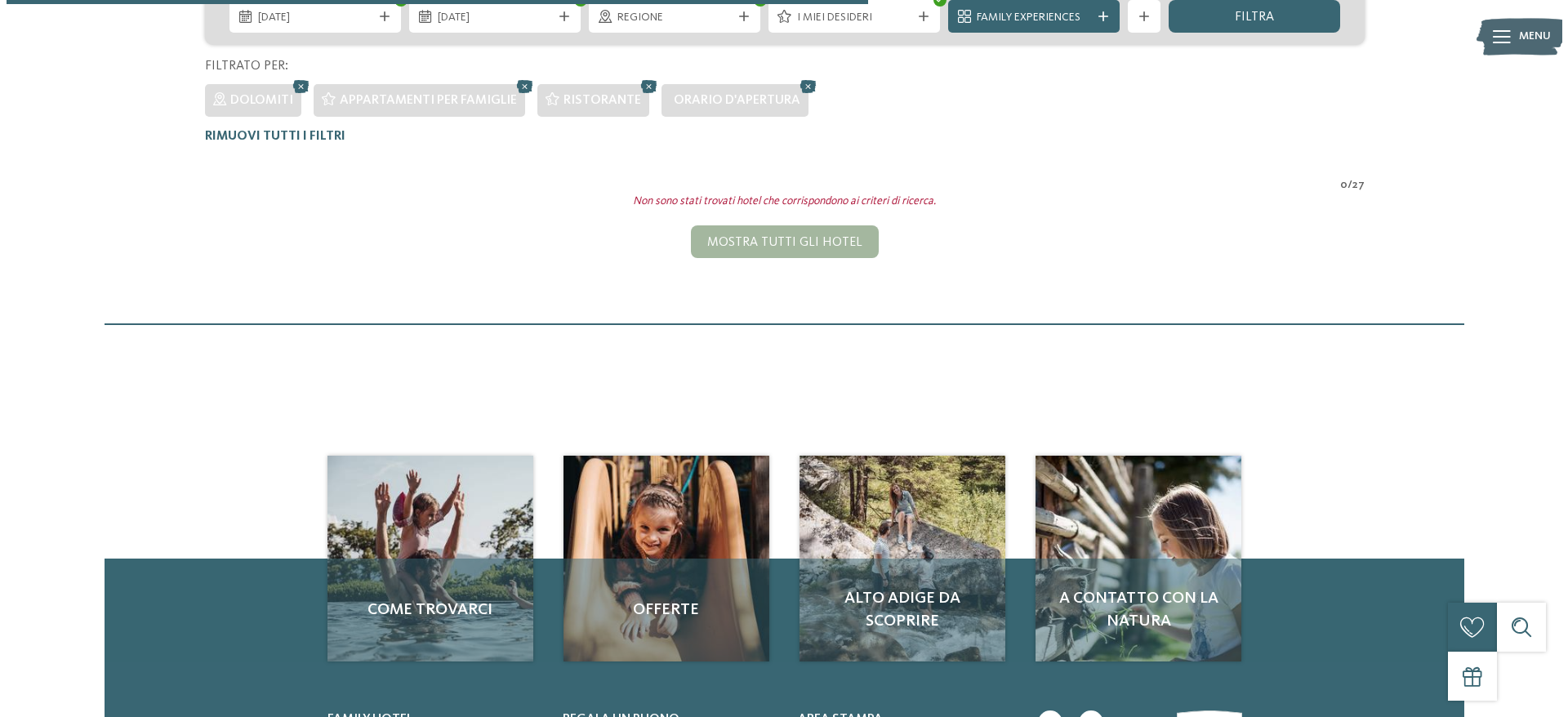
scroll to position [290, 0]
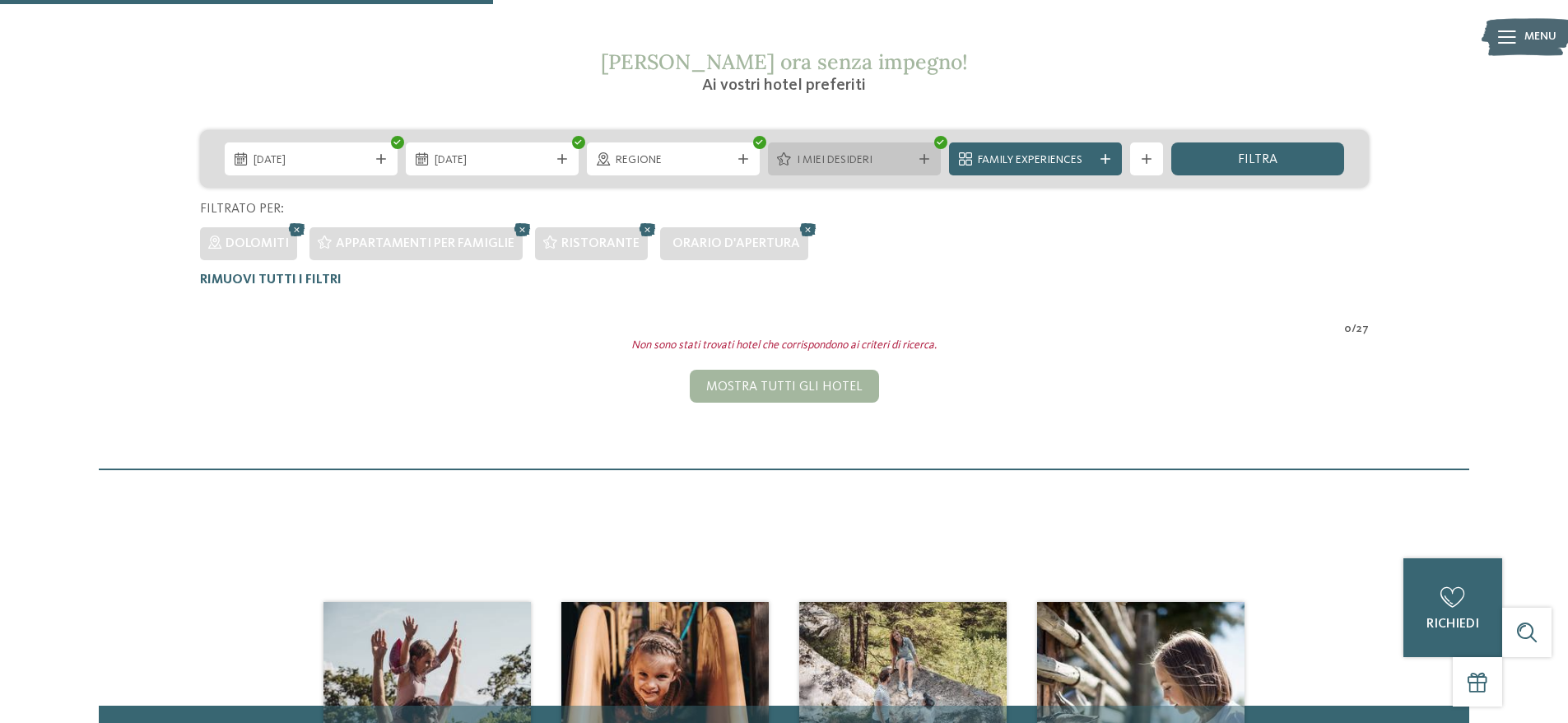
click at [820, 155] on span "I miei desideri" at bounding box center [854, 160] width 115 height 16
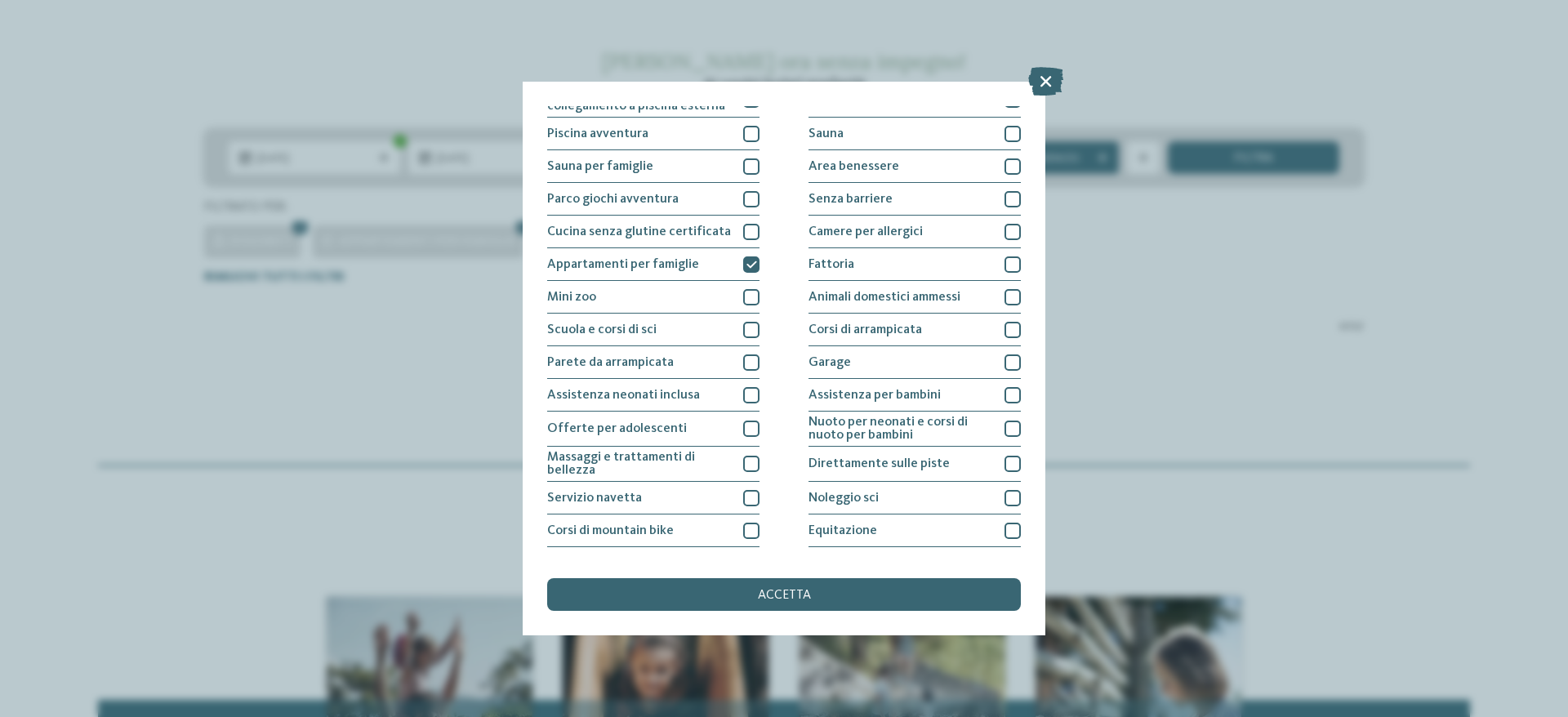
scroll to position [0, 0]
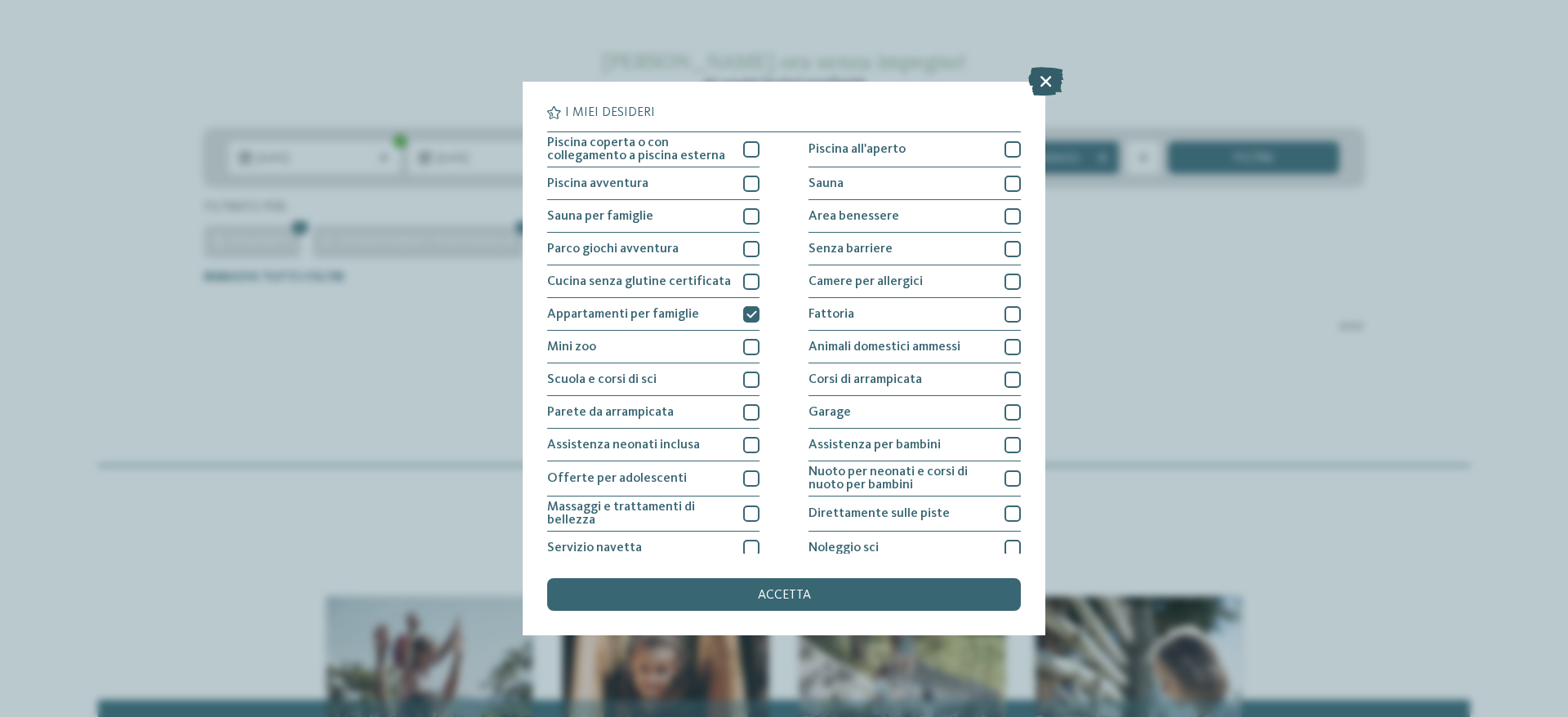
click at [1047, 79] on icon at bounding box center [1045, 81] width 35 height 29
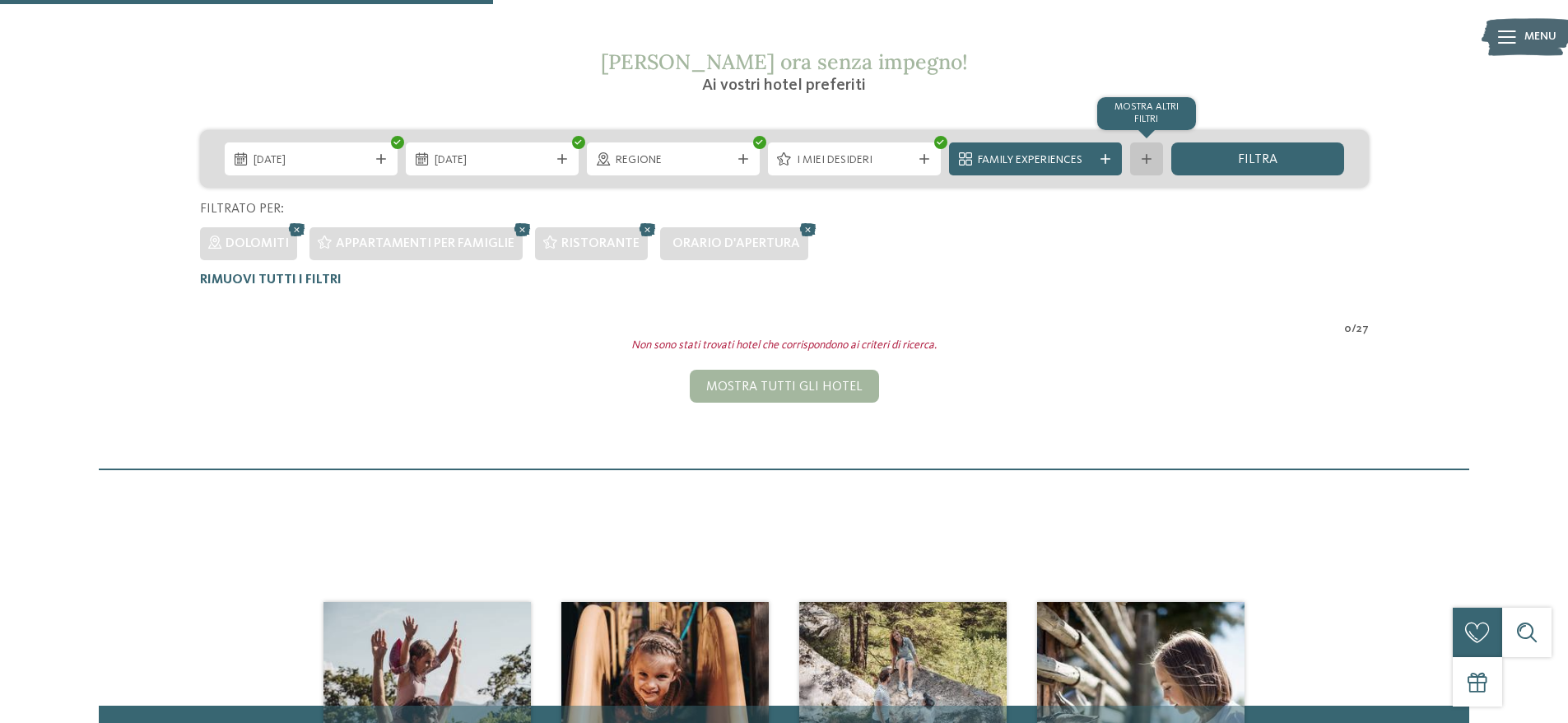
click at [1146, 164] on icon at bounding box center [1147, 158] width 10 height 10
